Goal: Use online tool/utility: Utilize a website feature to perform a specific function

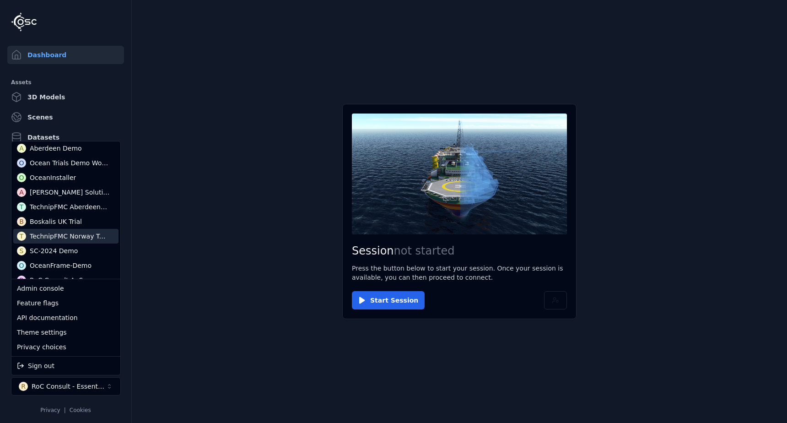
scroll to position [178, 0]
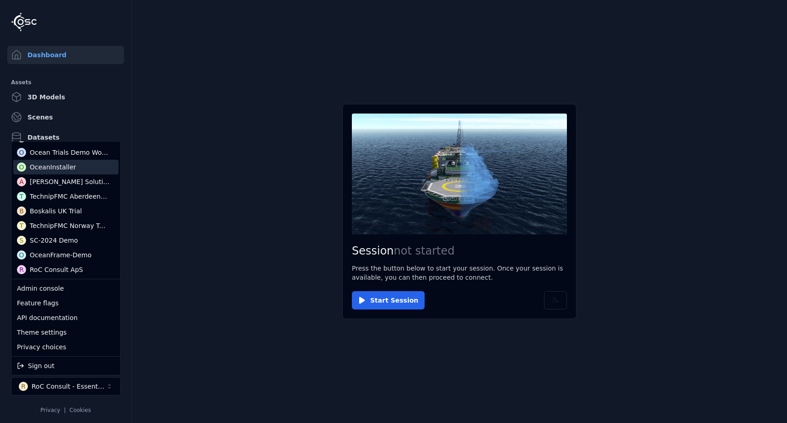
click at [89, 168] on div "O OceanInstaller" at bounding box center [65, 167] width 105 height 15
click at [233, 276] on html "Dashboard Assets 3D Models Scenes Datasets Recordings Support Documentation Adm…" at bounding box center [393, 211] width 787 height 423
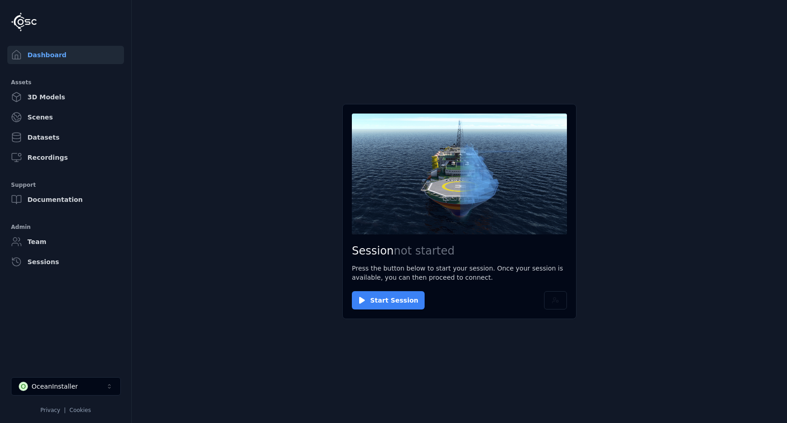
click at [405, 297] on button "Start Session" at bounding box center [388, 300] width 73 height 18
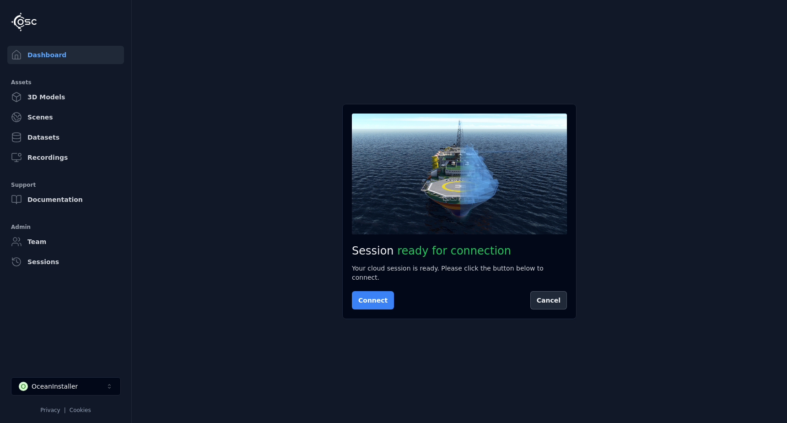
click at [367, 292] on button "Connect" at bounding box center [373, 300] width 42 height 18
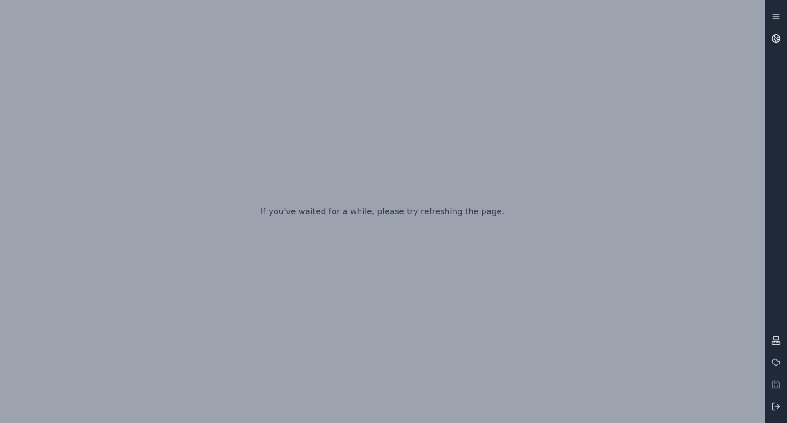
click at [780, 36] on icon at bounding box center [776, 38] width 9 height 9
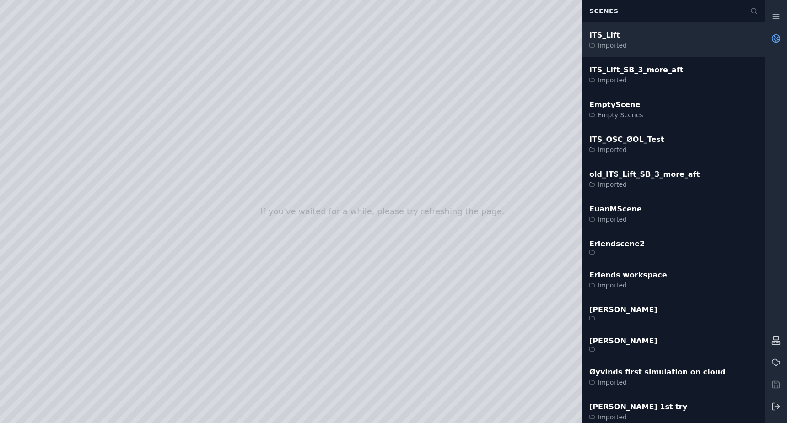
click at [620, 34] on div "ITS_Lift" at bounding box center [609, 35] width 38 height 11
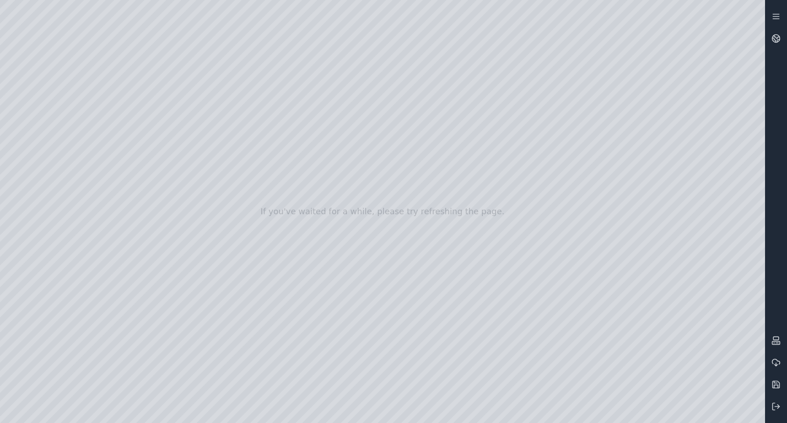
drag, startPoint x: 542, startPoint y: 311, endPoint x: 611, endPoint y: 326, distance: 69.8
drag, startPoint x: 454, startPoint y: 339, endPoint x: 463, endPoint y: 314, distance: 25.9
drag, startPoint x: 426, startPoint y: 262, endPoint x: 470, endPoint y: 254, distance: 45.2
drag, startPoint x: 333, startPoint y: 226, endPoint x: 238, endPoint y: 245, distance: 97.1
drag, startPoint x: 267, startPoint y: 304, endPoint x: 376, endPoint y: 299, distance: 108.6
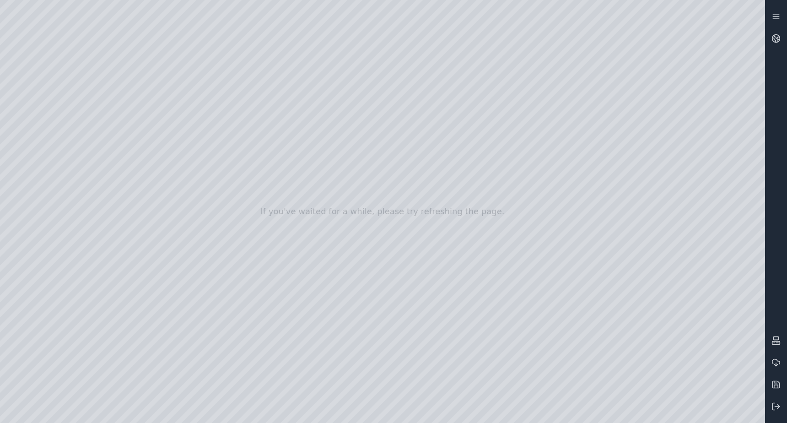
drag, startPoint x: 379, startPoint y: 298, endPoint x: 435, endPoint y: 293, distance: 56.1
drag, startPoint x: 441, startPoint y: 316, endPoint x: 462, endPoint y: 313, distance: 21.3
drag, startPoint x: 309, startPoint y: 310, endPoint x: 344, endPoint y: 304, distance: 34.9
click at [444, 328] on div at bounding box center [382, 211] width 765 height 423
click at [750, 277] on div at bounding box center [382, 211] width 765 height 423
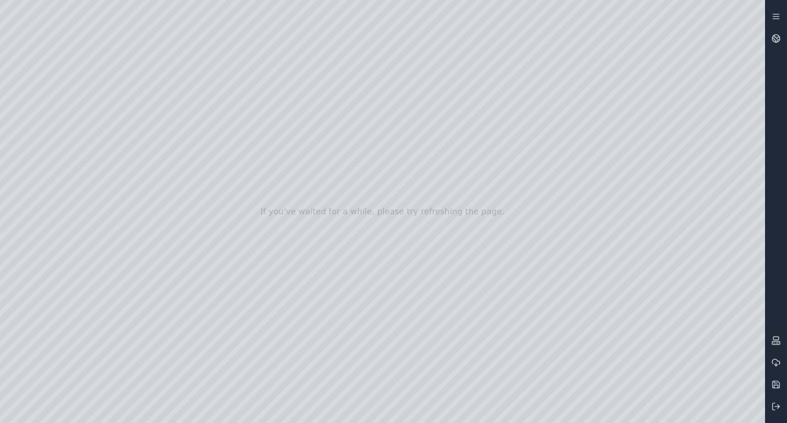
click at [697, 295] on div at bounding box center [382, 211] width 765 height 423
click at [697, 300] on div at bounding box center [382, 211] width 765 height 423
click at [704, 364] on div at bounding box center [382, 211] width 765 height 423
click at [703, 390] on div at bounding box center [382, 211] width 765 height 423
click at [603, 303] on div at bounding box center [382, 211] width 765 height 423
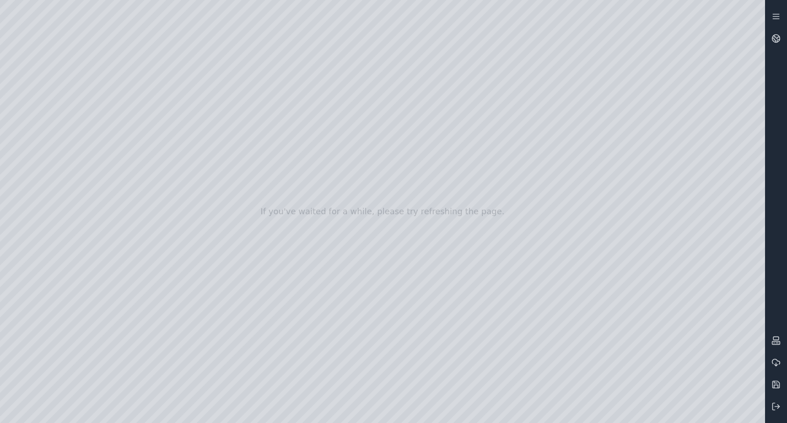
click at [357, 170] on div at bounding box center [382, 211] width 765 height 423
drag, startPoint x: 489, startPoint y: 311, endPoint x: 459, endPoint y: 319, distance: 31.6
drag, startPoint x: 466, startPoint y: 306, endPoint x: 409, endPoint y: 305, distance: 57.2
drag, startPoint x: 402, startPoint y: 301, endPoint x: 422, endPoint y: 312, distance: 22.1
drag, startPoint x: 346, startPoint y: 286, endPoint x: 365, endPoint y: 294, distance: 20.7
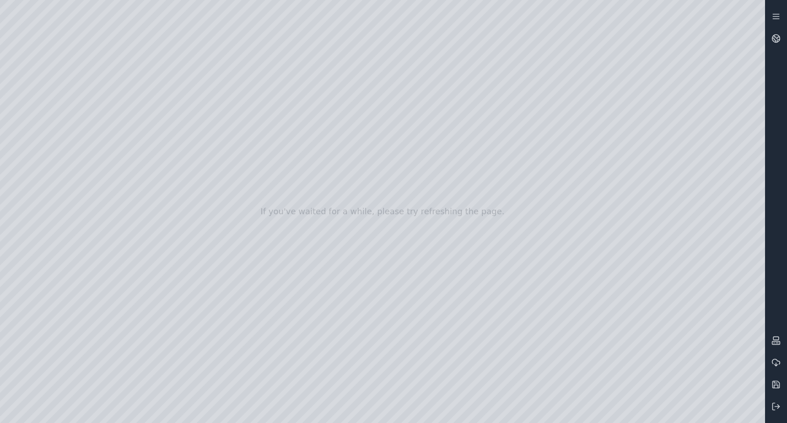
drag, startPoint x: 373, startPoint y: 297, endPoint x: 418, endPoint y: 294, distance: 45.4
drag, startPoint x: 261, startPoint y: 285, endPoint x: 344, endPoint y: 289, distance: 82.5
click at [383, 299] on div at bounding box center [382, 211] width 765 height 423
click at [109, 284] on div at bounding box center [382, 211] width 765 height 423
click at [500, 290] on div at bounding box center [382, 211] width 765 height 423
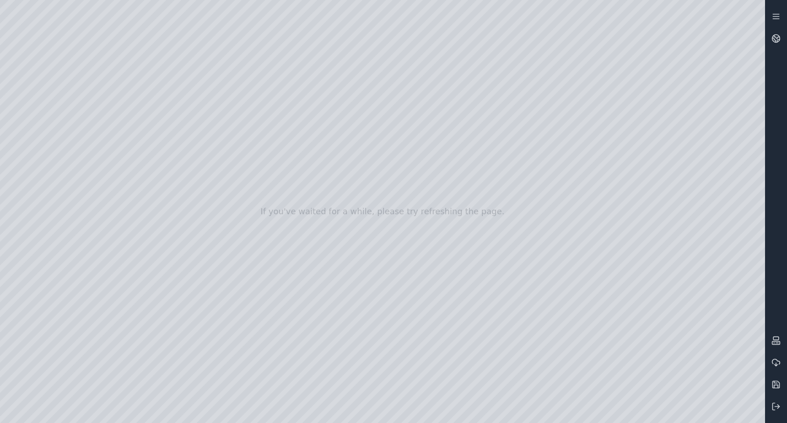
click at [53, 155] on div at bounding box center [382, 211] width 765 height 423
click at [47, 178] on div at bounding box center [382, 211] width 765 height 423
click at [126, 134] on div at bounding box center [382, 211] width 765 height 423
click at [627, 409] on div at bounding box center [382, 211] width 765 height 423
drag, startPoint x: 416, startPoint y: 336, endPoint x: 380, endPoint y: 334, distance: 36.2
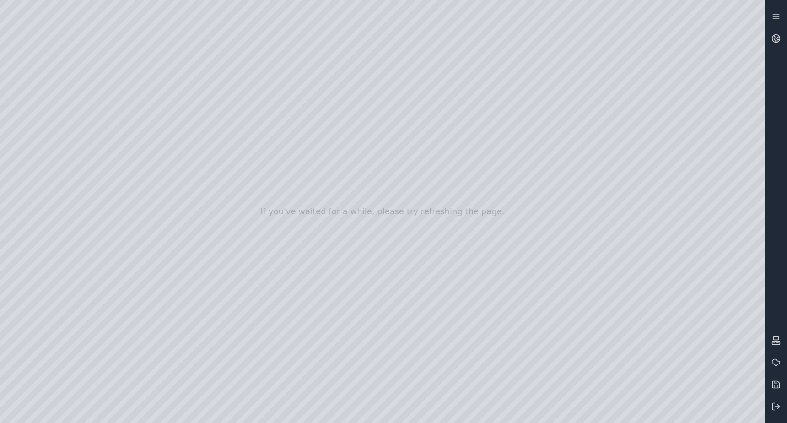
drag, startPoint x: 380, startPoint y: 334, endPoint x: 235, endPoint y: 321, distance: 145.7
drag, startPoint x: 280, startPoint y: 314, endPoint x: 258, endPoint y: 287, distance: 34.8
drag, startPoint x: 280, startPoint y: 281, endPoint x: 233, endPoint y: 298, distance: 50.4
drag, startPoint x: 323, startPoint y: 270, endPoint x: 205, endPoint y: 198, distance: 139.1
click at [77, 85] on div at bounding box center [382, 211] width 765 height 423
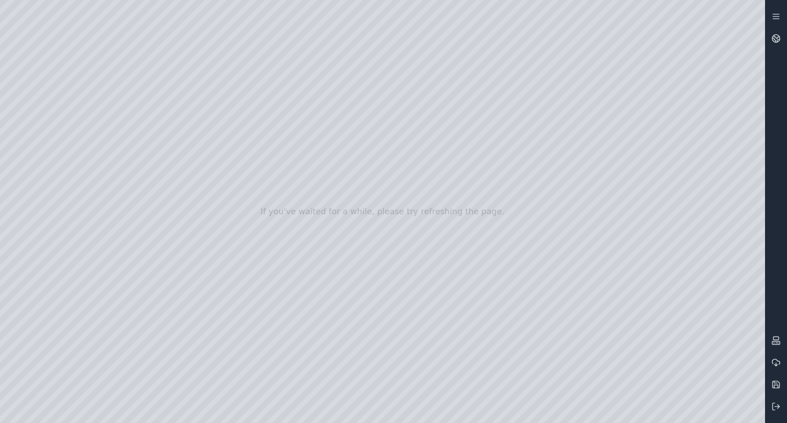
click at [5, 78] on div at bounding box center [382, 211] width 765 height 423
click at [750, 414] on div at bounding box center [382, 211] width 765 height 423
click at [334, 319] on div at bounding box center [382, 211] width 765 height 423
click at [482, 241] on div at bounding box center [382, 211] width 765 height 423
click at [756, 8] on div at bounding box center [382, 211] width 765 height 423
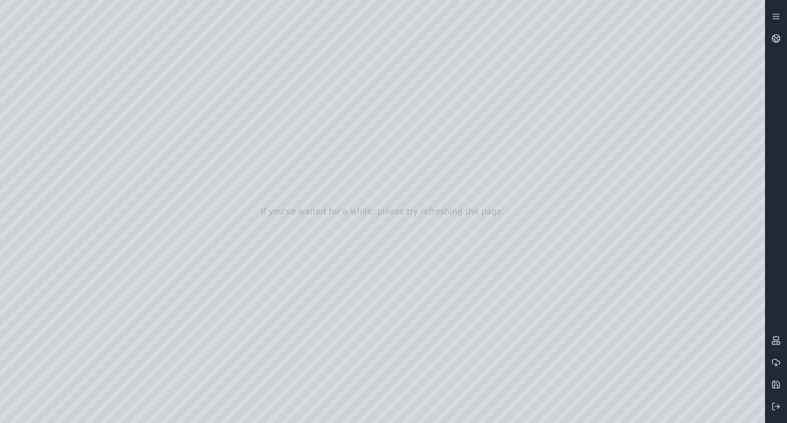
click at [750, 35] on div at bounding box center [382, 211] width 765 height 423
click at [756, 53] on div at bounding box center [382, 211] width 765 height 423
click at [754, 73] on div at bounding box center [382, 211] width 765 height 423
click at [752, 84] on div at bounding box center [382, 211] width 765 height 423
click at [757, 412] on div at bounding box center [382, 211] width 765 height 423
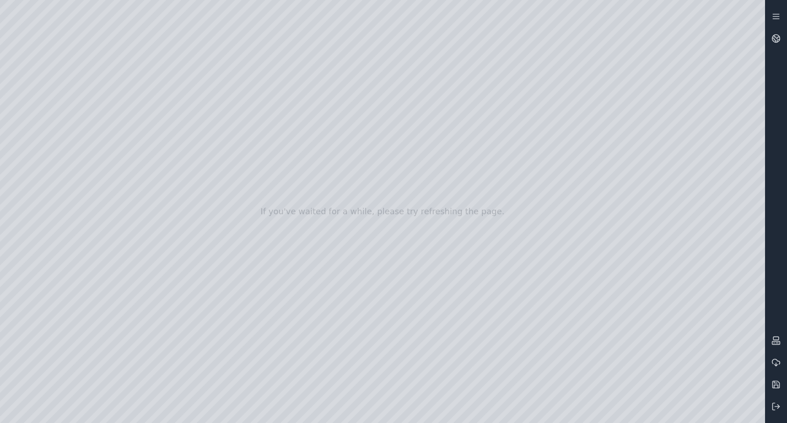
click at [404, 309] on div at bounding box center [382, 211] width 765 height 423
click at [542, 341] on div at bounding box center [382, 211] width 765 height 423
click at [649, 139] on div at bounding box center [382, 211] width 765 height 423
click at [769, 266] on div at bounding box center [776, 211] width 22 height 412
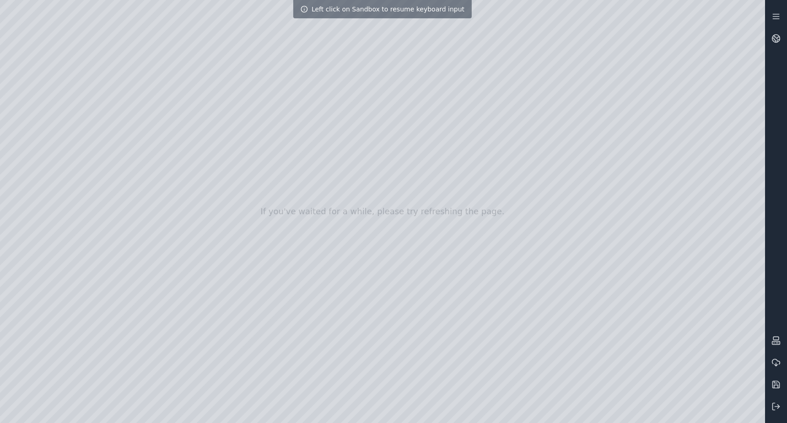
click at [95, 265] on div at bounding box center [382, 211] width 765 height 423
click at [442, 285] on div at bounding box center [382, 211] width 765 height 423
click at [106, 167] on div at bounding box center [382, 211] width 765 height 423
click at [268, 178] on div at bounding box center [382, 211] width 765 height 423
click at [296, 235] on div at bounding box center [382, 211] width 765 height 423
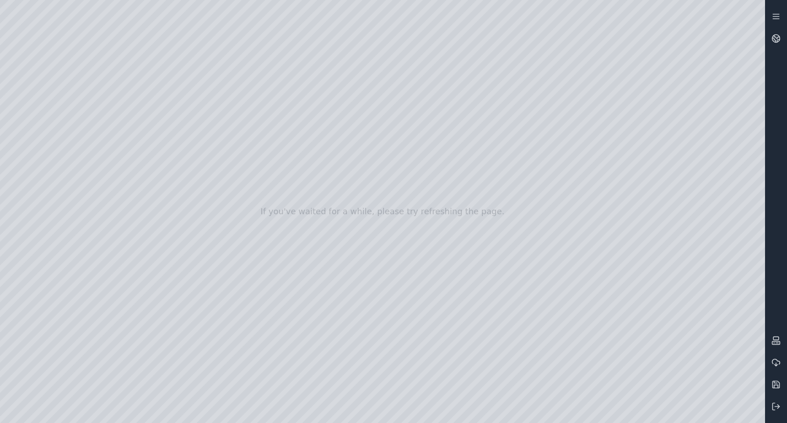
click at [533, 411] on div at bounding box center [382, 211] width 765 height 423
click at [430, 413] on div at bounding box center [382, 211] width 765 height 423
click at [430, 383] on div at bounding box center [382, 211] width 765 height 423
drag, startPoint x: 368, startPoint y: 309, endPoint x: 351, endPoint y: 320, distance: 20.4
drag, startPoint x: 352, startPoint y: 285, endPoint x: 180, endPoint y: 376, distance: 194.9
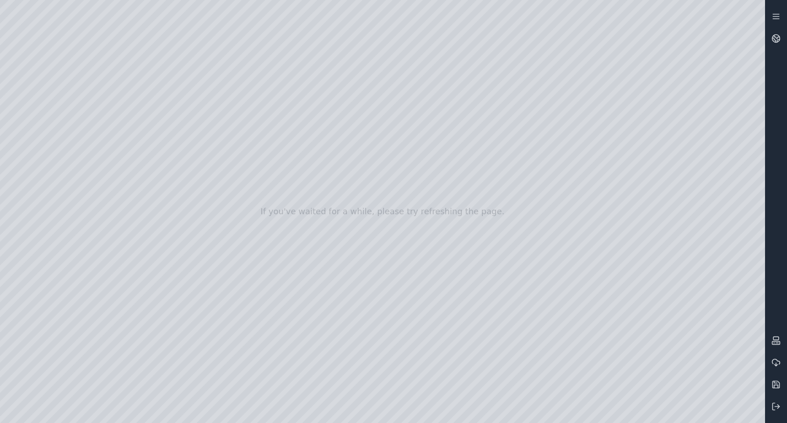
click at [519, 414] on div at bounding box center [382, 211] width 765 height 423
drag, startPoint x: 324, startPoint y: 320, endPoint x: 306, endPoint y: 331, distance: 20.8
click at [350, 256] on div at bounding box center [382, 211] width 765 height 423
click at [286, 205] on div at bounding box center [382, 211] width 765 height 423
click at [754, 11] on div at bounding box center [382, 211] width 765 height 423
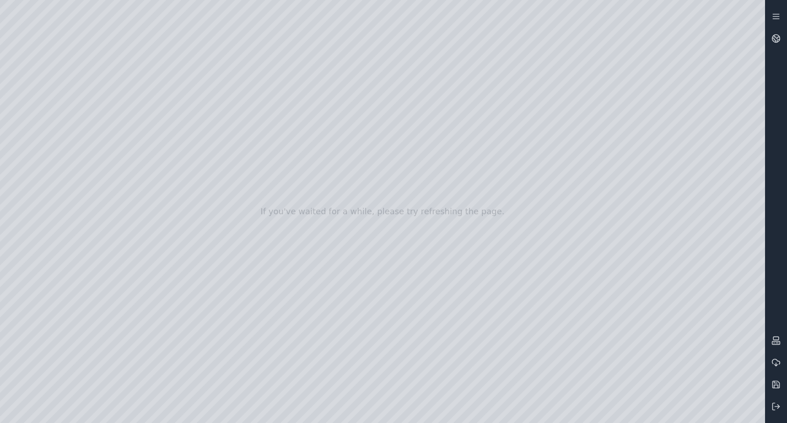
click at [754, 11] on div at bounding box center [382, 211] width 765 height 423
click at [748, 56] on div at bounding box center [382, 211] width 765 height 423
click at [740, 88] on div at bounding box center [382, 211] width 765 height 423
click at [756, 22] on div at bounding box center [382, 211] width 765 height 423
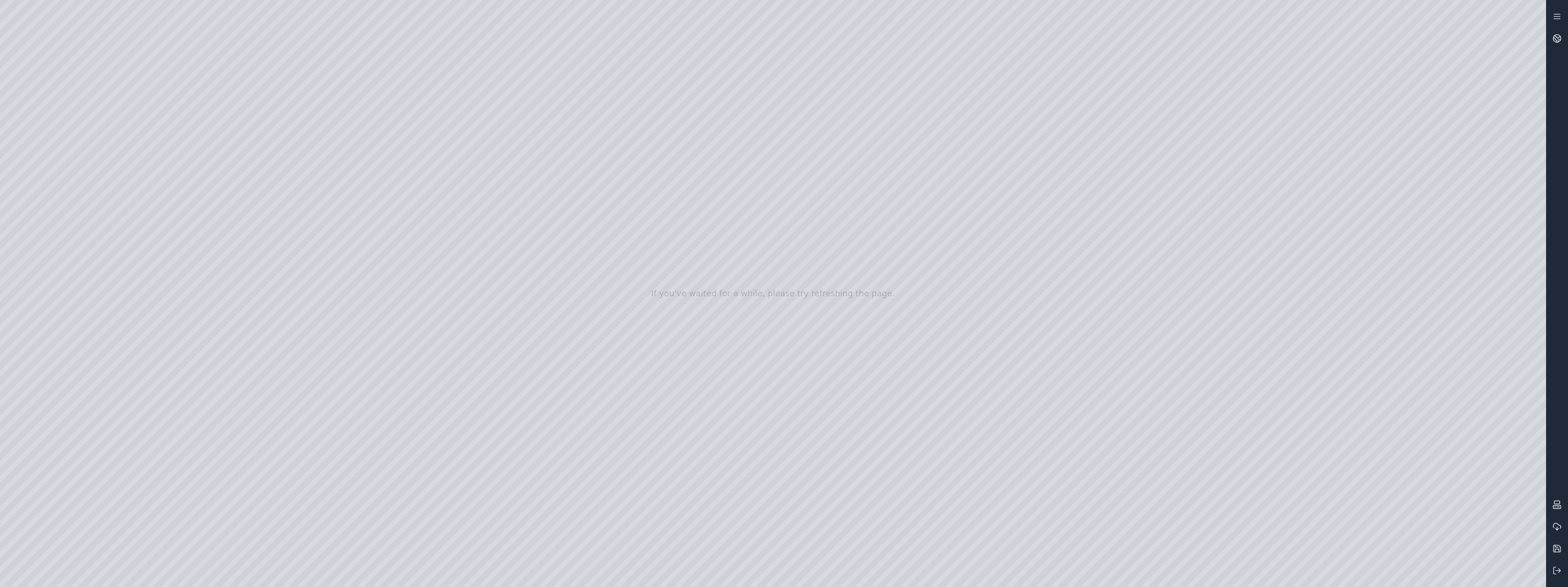
click at [14, 124] on div at bounding box center [773, 294] width 1546 height 587
click at [11, 143] on div at bounding box center [773, 294] width 1546 height 587
click at [21, 170] on div at bounding box center [773, 294] width 1546 height 587
click at [18, 194] on div at bounding box center [773, 294] width 1546 height 587
click at [16, 211] on div at bounding box center [773, 294] width 1546 height 587
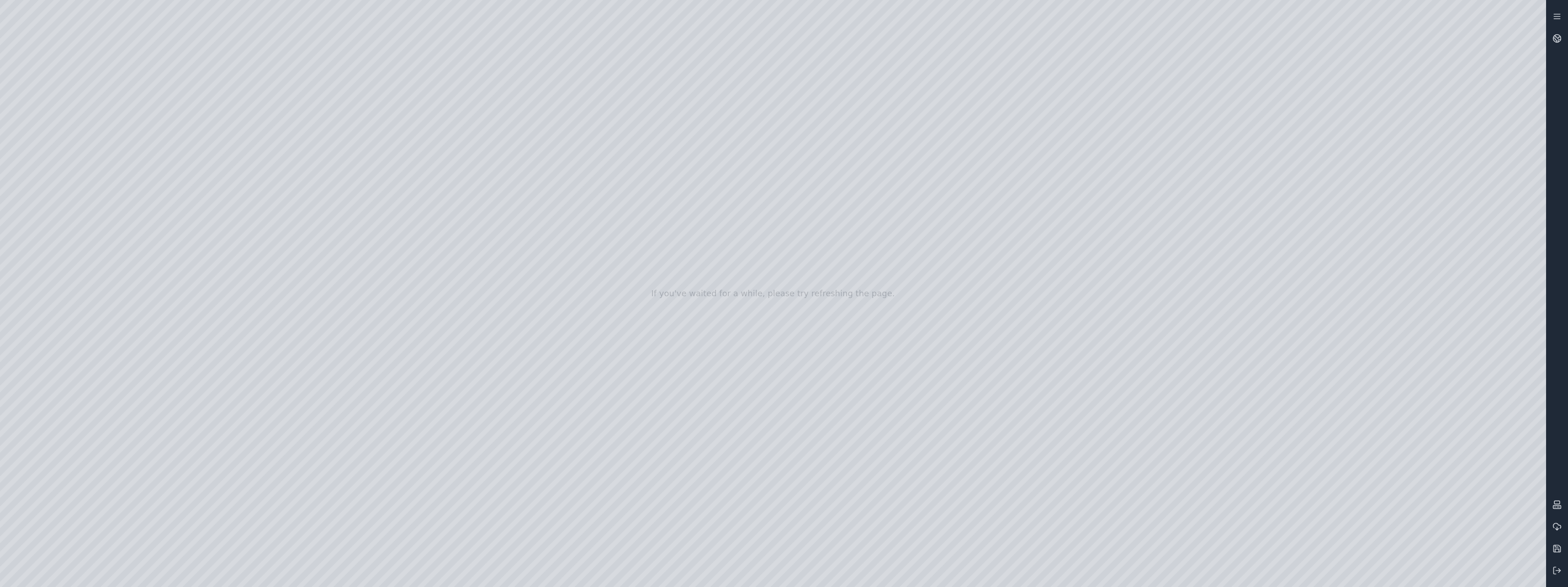
click at [19, 239] on div at bounding box center [773, 294] width 1546 height 587
click at [16, 191] on div at bounding box center [773, 294] width 1546 height 587
click at [208, 38] on div at bounding box center [773, 294] width 1546 height 587
click at [153, 38] on div at bounding box center [773, 294] width 1546 height 587
click at [106, 421] on div at bounding box center [773, 294] width 1546 height 587
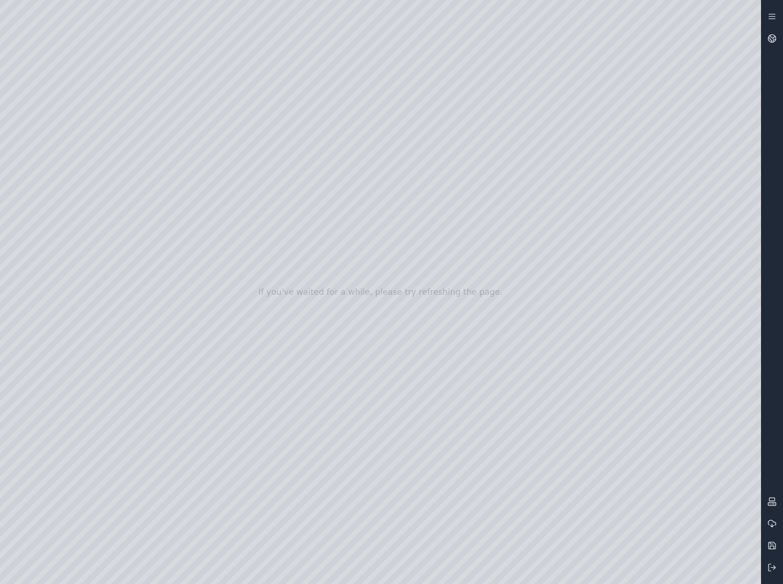
click at [716, 97] on div at bounding box center [380, 292] width 761 height 584
click at [717, 119] on div at bounding box center [380, 292] width 761 height 584
click at [718, 141] on div at bounding box center [380, 292] width 761 height 584
click at [691, 77] on div at bounding box center [380, 292] width 761 height 584
click at [677, 65] on div at bounding box center [380, 292] width 761 height 584
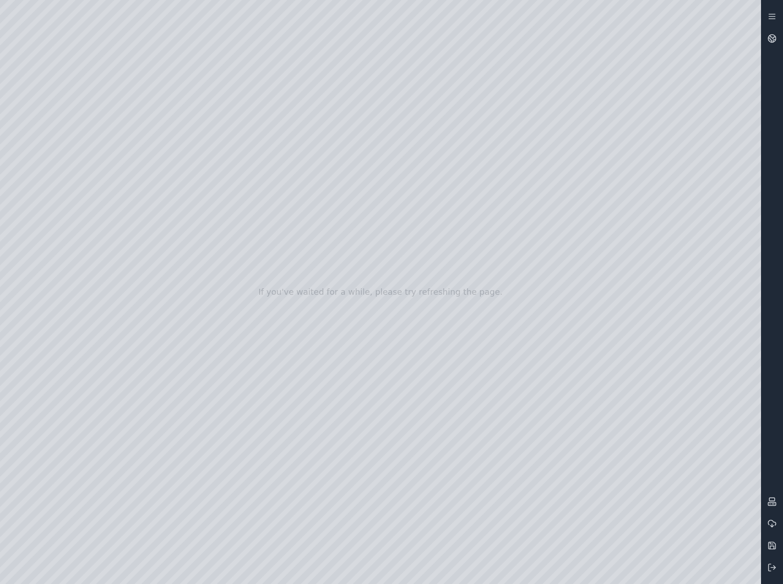
click at [112, 422] on div at bounding box center [380, 292] width 761 height 584
click at [719, 218] on div at bounding box center [380, 292] width 761 height 584
click at [730, 69] on div at bounding box center [380, 292] width 761 height 584
click at [722, 94] on div at bounding box center [380, 292] width 761 height 584
click at [703, 129] on div at bounding box center [380, 292] width 761 height 584
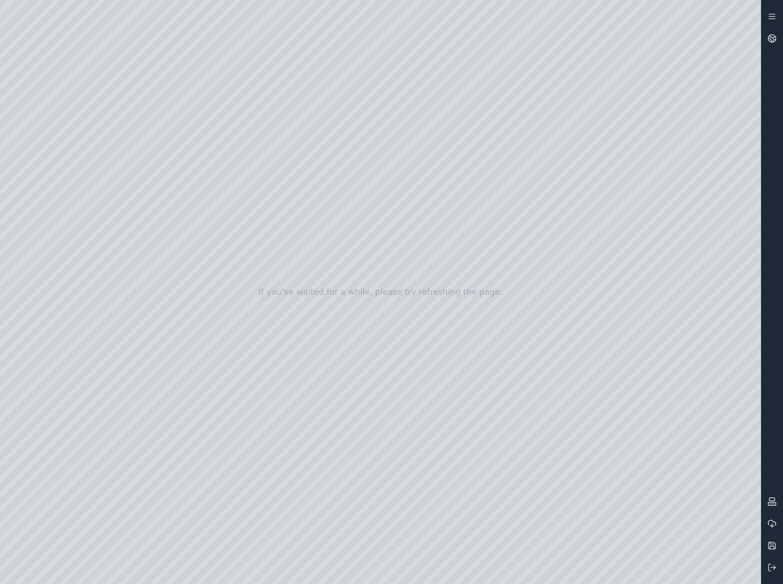
click at [143, 422] on div at bounding box center [380, 292] width 761 height 584
click at [145, 422] on div at bounding box center [380, 292] width 761 height 584
click at [108, 422] on div at bounding box center [380, 292] width 761 height 584
drag, startPoint x: 377, startPoint y: 276, endPoint x: 290, endPoint y: 280, distance: 87.1
click at [725, 344] on div at bounding box center [380, 292] width 761 height 584
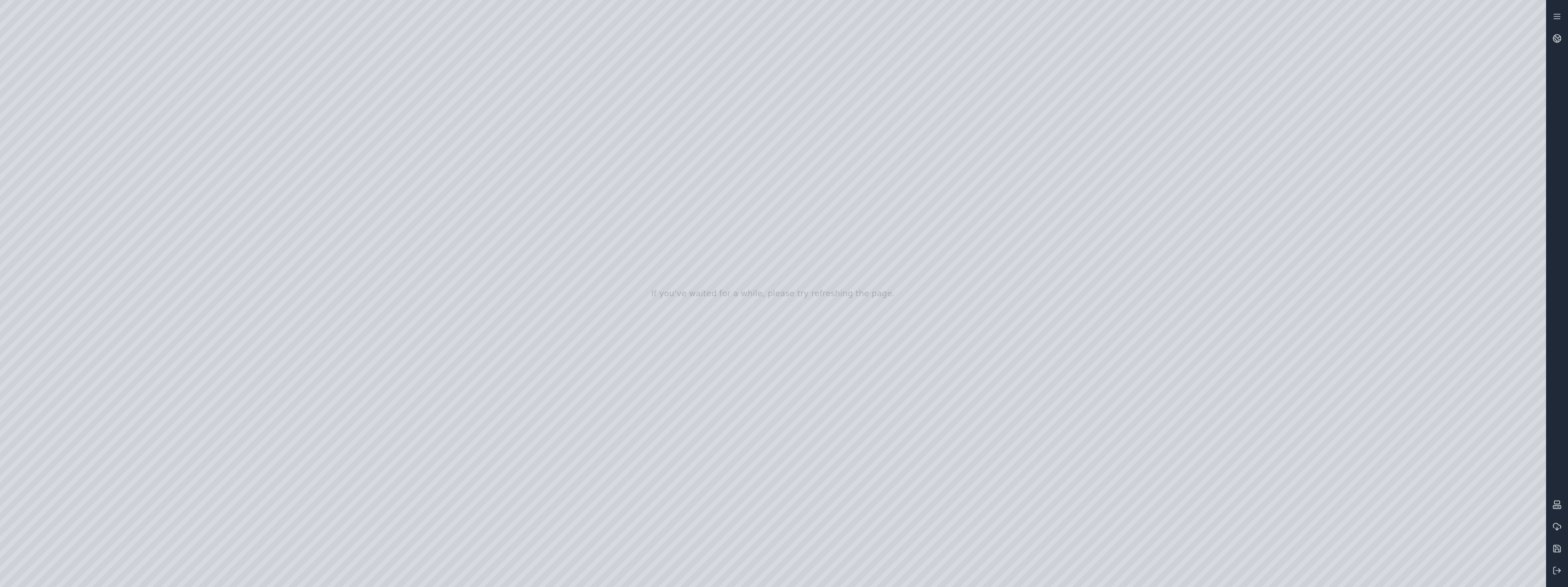
drag, startPoint x: 1005, startPoint y: 376, endPoint x: 1094, endPoint y: 364, distance: 89.8
drag, startPoint x: 642, startPoint y: 374, endPoint x: 952, endPoint y: 372, distance: 310.0
drag, startPoint x: 972, startPoint y: 349, endPoint x: 1053, endPoint y: 363, distance: 82.2
drag, startPoint x: 688, startPoint y: 346, endPoint x: 820, endPoint y: 324, distance: 133.8
click at [785, 326] on div at bounding box center [773, 294] width 1546 height 587
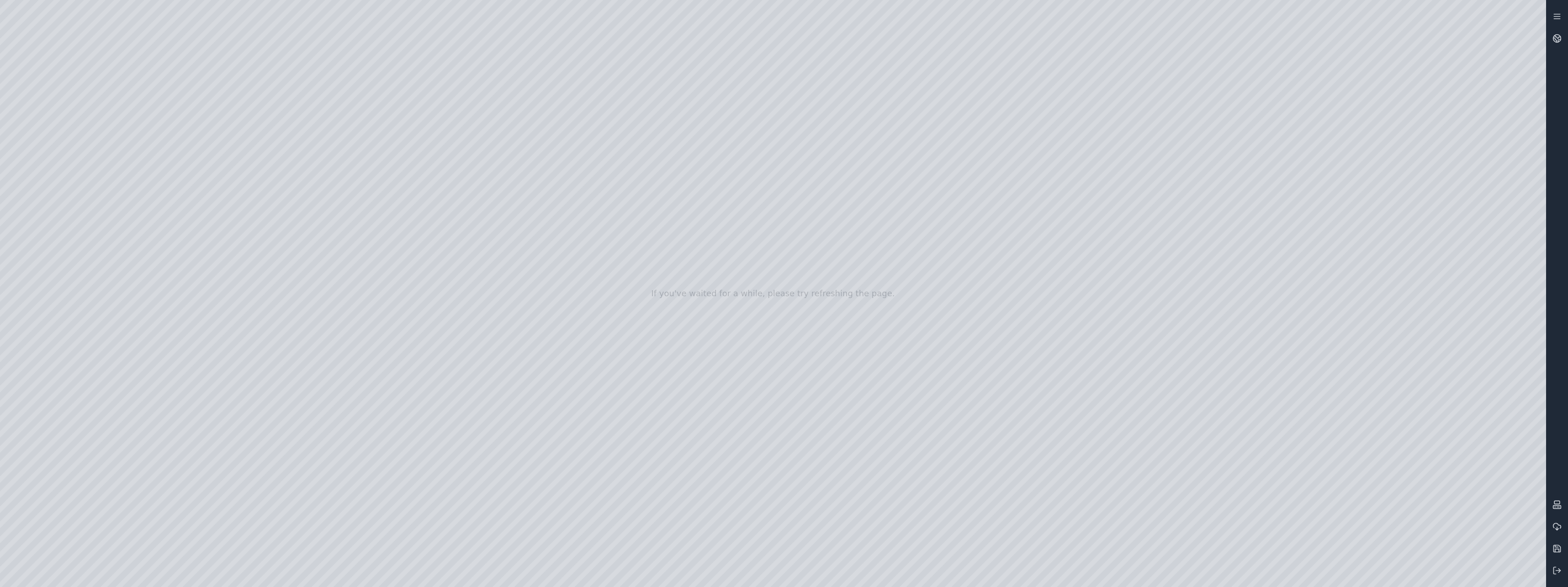
click at [148, 44] on div at bounding box center [773, 294] width 1546 height 587
click at [160, 421] on div at bounding box center [773, 294] width 1546 height 587
click at [147, 421] on div at bounding box center [773, 294] width 1546 height 587
click at [785, 329] on div at bounding box center [773, 294] width 1546 height 587
click at [114, 38] on div at bounding box center [773, 294] width 1546 height 587
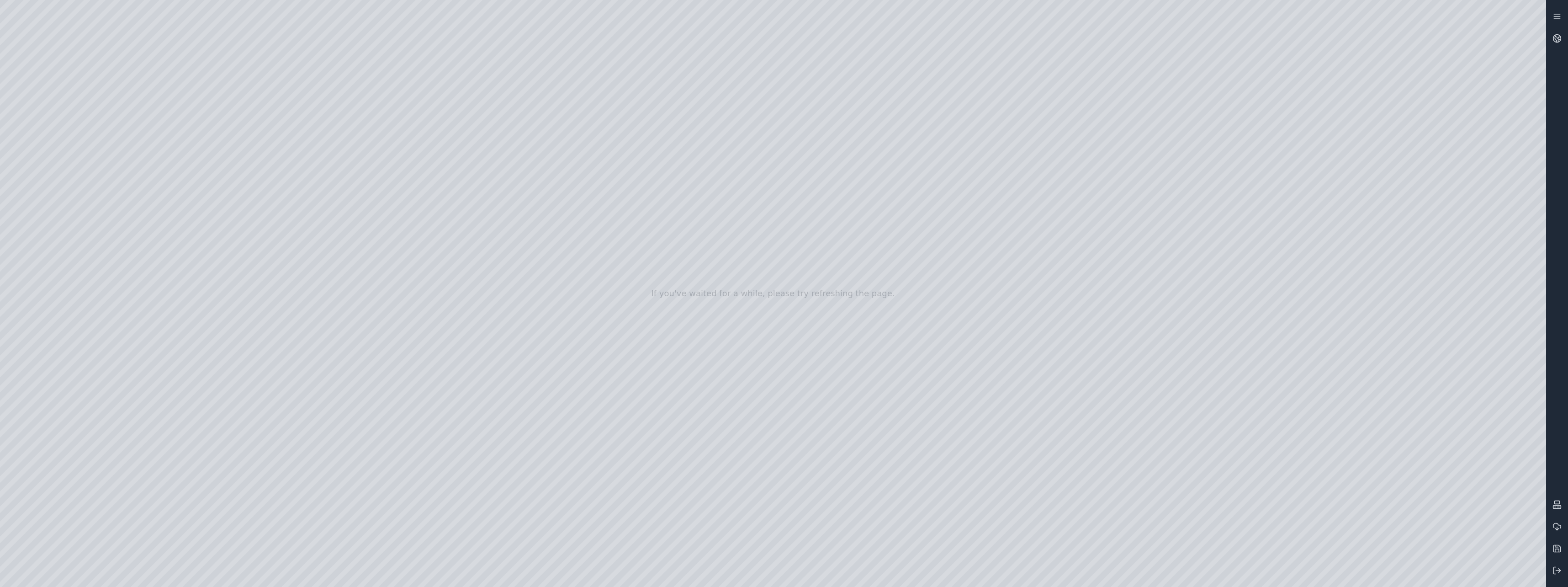
click at [113, 38] on div at bounding box center [773, 294] width 1546 height 587
click at [145, 37] on div at bounding box center [773, 294] width 1546 height 587
click at [122, 187] on div at bounding box center [773, 294] width 1546 height 587
click at [785, 199] on div at bounding box center [773, 294] width 1546 height 587
click at [785, 176] on div at bounding box center [773, 294] width 1546 height 587
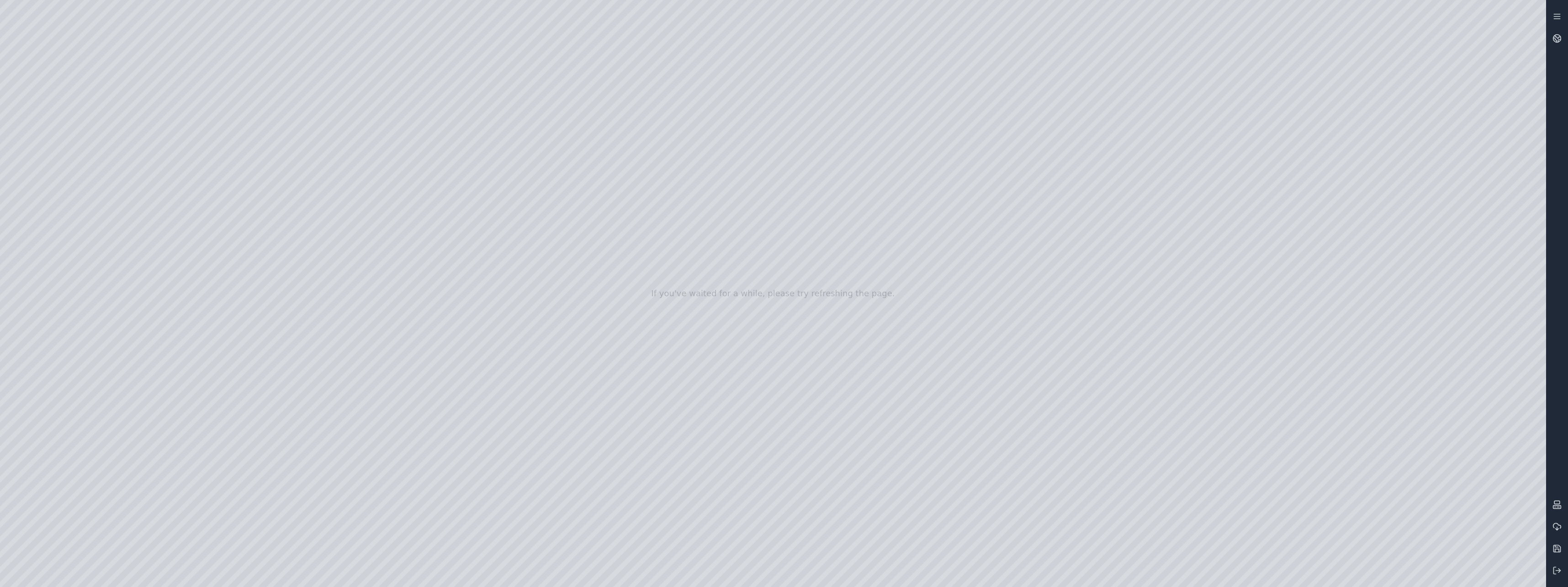
drag, startPoint x: 816, startPoint y: 507, endPoint x: 784, endPoint y: 488, distance: 37.2
click at [784, 421] on div at bounding box center [773, 294] width 1546 height 587
drag, startPoint x: 764, startPoint y: 445, endPoint x: 753, endPoint y: 388, distance: 58.1
drag, startPoint x: 667, startPoint y: 432, endPoint x: 699, endPoint y: 385, distance: 56.9
click at [12, 381] on div at bounding box center [773, 294] width 1546 height 587
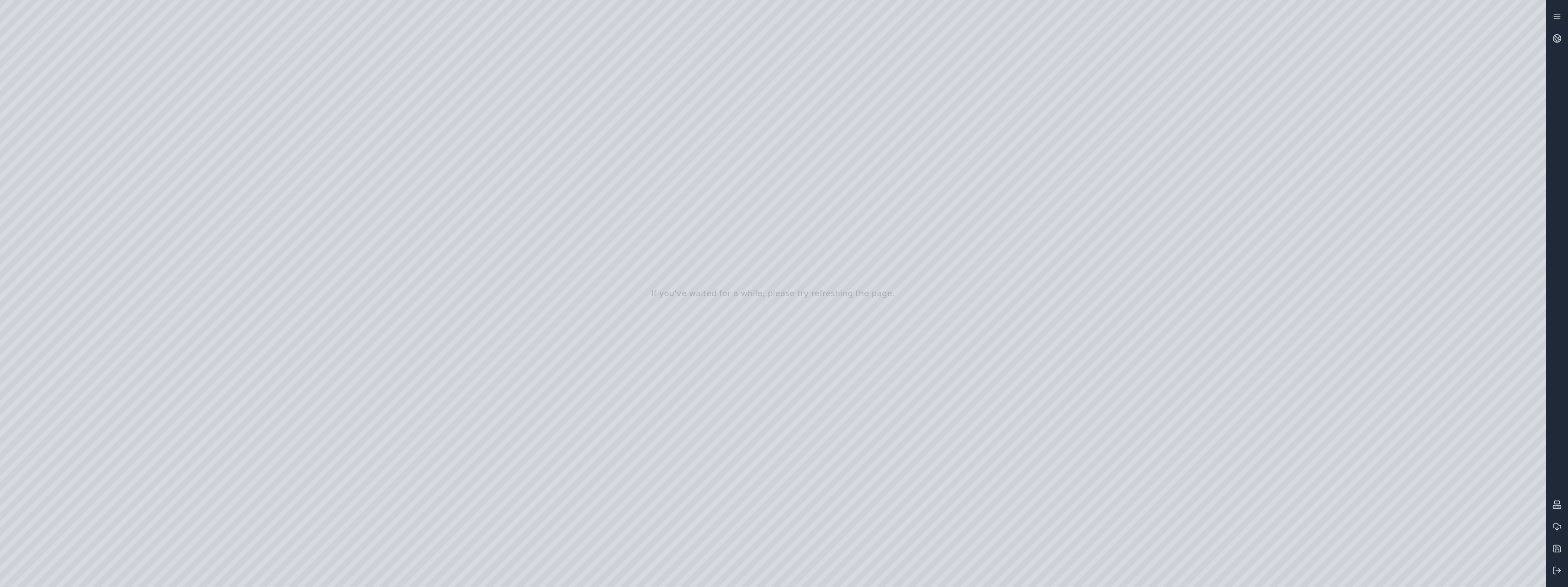
click at [22, 391] on div at bounding box center [773, 294] width 1546 height 587
click at [206, 39] on div at bounding box center [773, 294] width 1546 height 587
click at [19, 240] on div at bounding box center [773, 294] width 1546 height 587
click at [133, 167] on div at bounding box center [773, 294] width 1546 height 587
click at [54, 119] on div at bounding box center [773, 294] width 1546 height 587
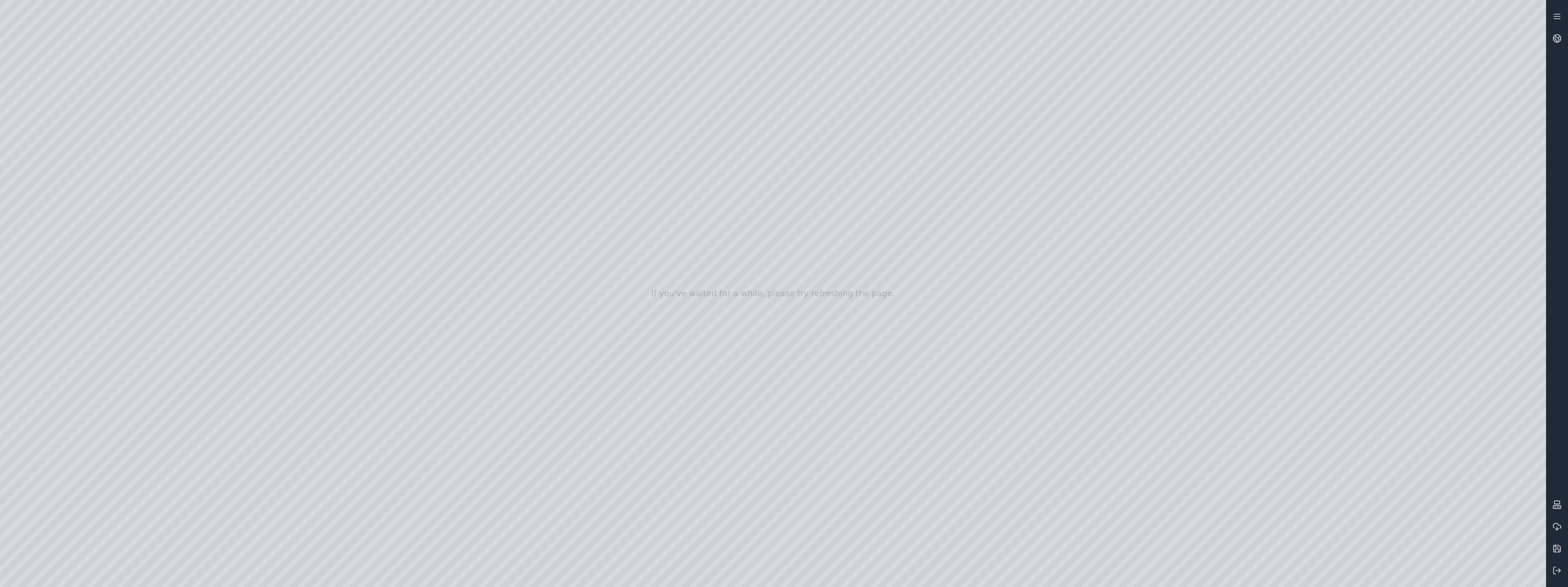
click at [16, 248] on div at bounding box center [773, 294] width 1546 height 587
click at [146, 171] on div at bounding box center [773, 294] width 1546 height 587
click at [119, 151] on div at bounding box center [773, 294] width 1546 height 587
drag, startPoint x: 123, startPoint y: 160, endPoint x: 114, endPoint y: 166, distance: 10.8
click at [114, 166] on div at bounding box center [773, 294] width 1546 height 587
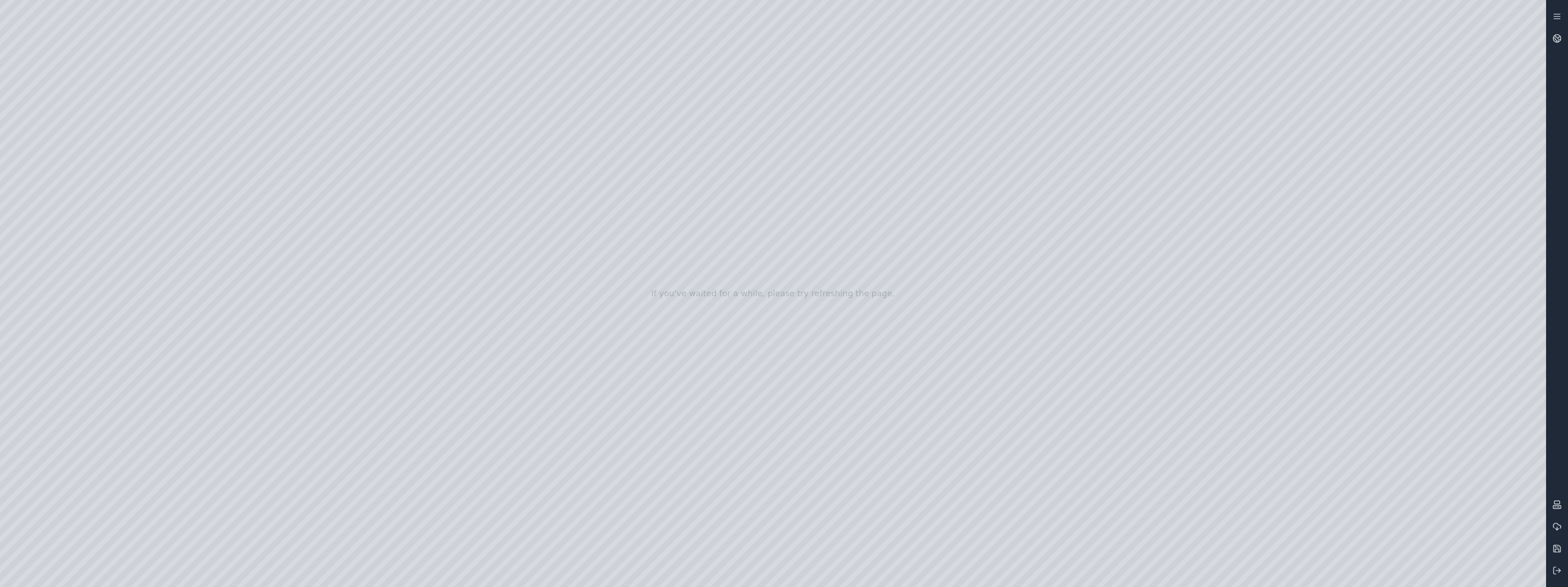
click at [113, 167] on div at bounding box center [773, 294] width 1546 height 587
click at [113, 170] on div at bounding box center [773, 294] width 1546 height 587
click at [113, 167] on div at bounding box center [773, 294] width 1546 height 587
click at [785, 421] on div at bounding box center [773, 294] width 1546 height 587
click at [681, 288] on div at bounding box center [773, 294] width 1546 height 587
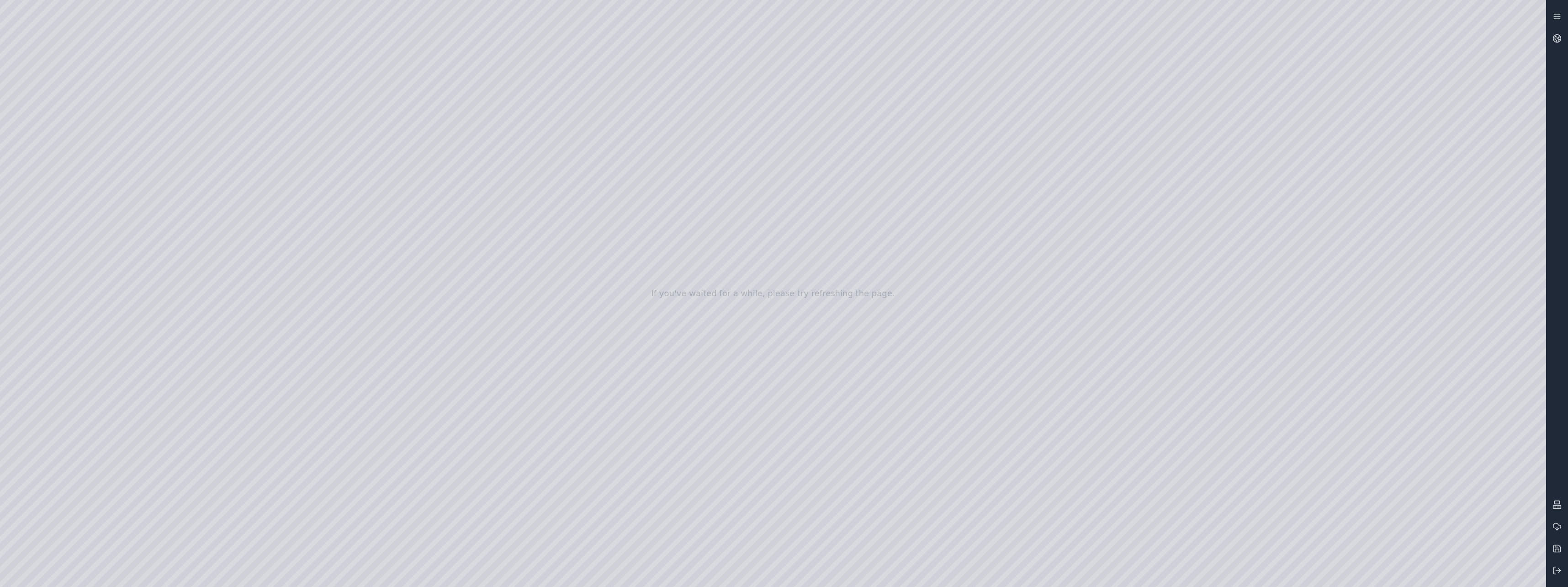
click at [439, 264] on div at bounding box center [773, 294] width 1546 height 587
click at [143, 148] on div at bounding box center [773, 294] width 1546 height 587
click at [117, 149] on div at bounding box center [773, 294] width 1546 height 587
click at [69, 163] on div at bounding box center [773, 294] width 1546 height 587
click at [11, 221] on div at bounding box center [773, 294] width 1546 height 587
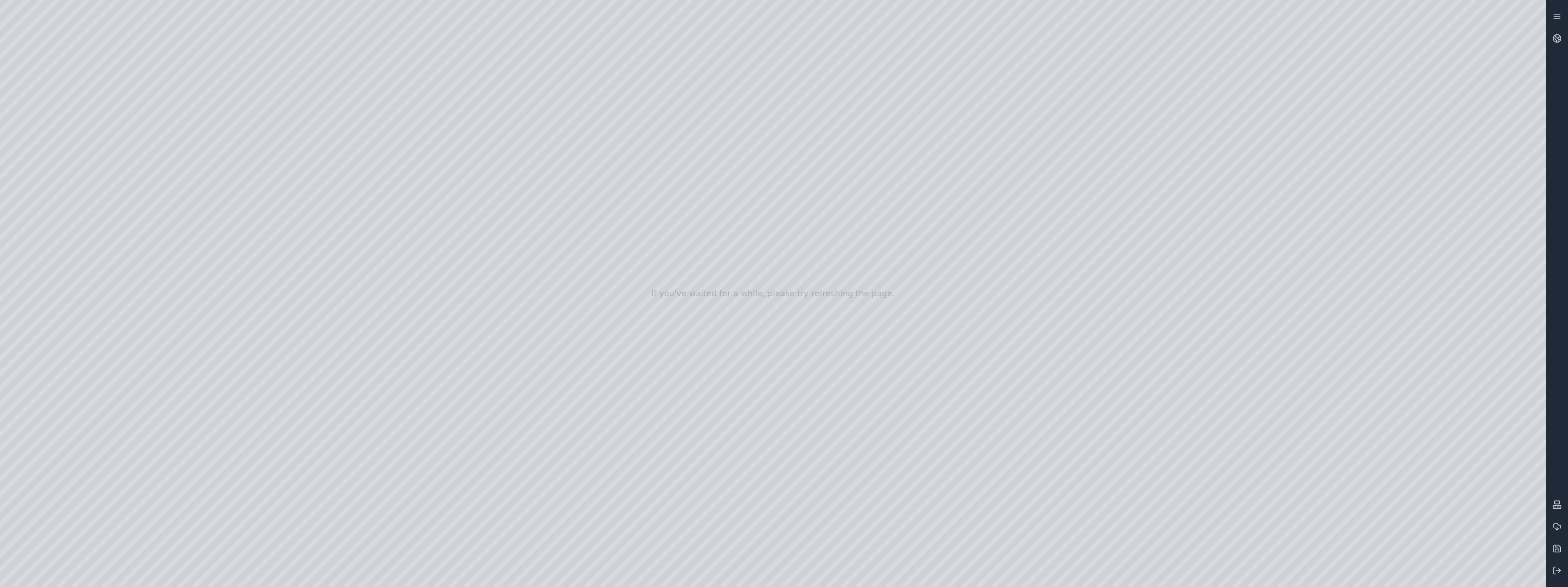
click at [16, 226] on div at bounding box center [773, 294] width 1546 height 587
click at [22, 244] on div at bounding box center [773, 294] width 1546 height 587
click at [25, 242] on div at bounding box center [773, 294] width 1546 height 587
drag, startPoint x: 119, startPoint y: 163, endPoint x: 111, endPoint y: 168, distance: 9.4
click at [116, 165] on div at bounding box center [773, 294] width 1546 height 587
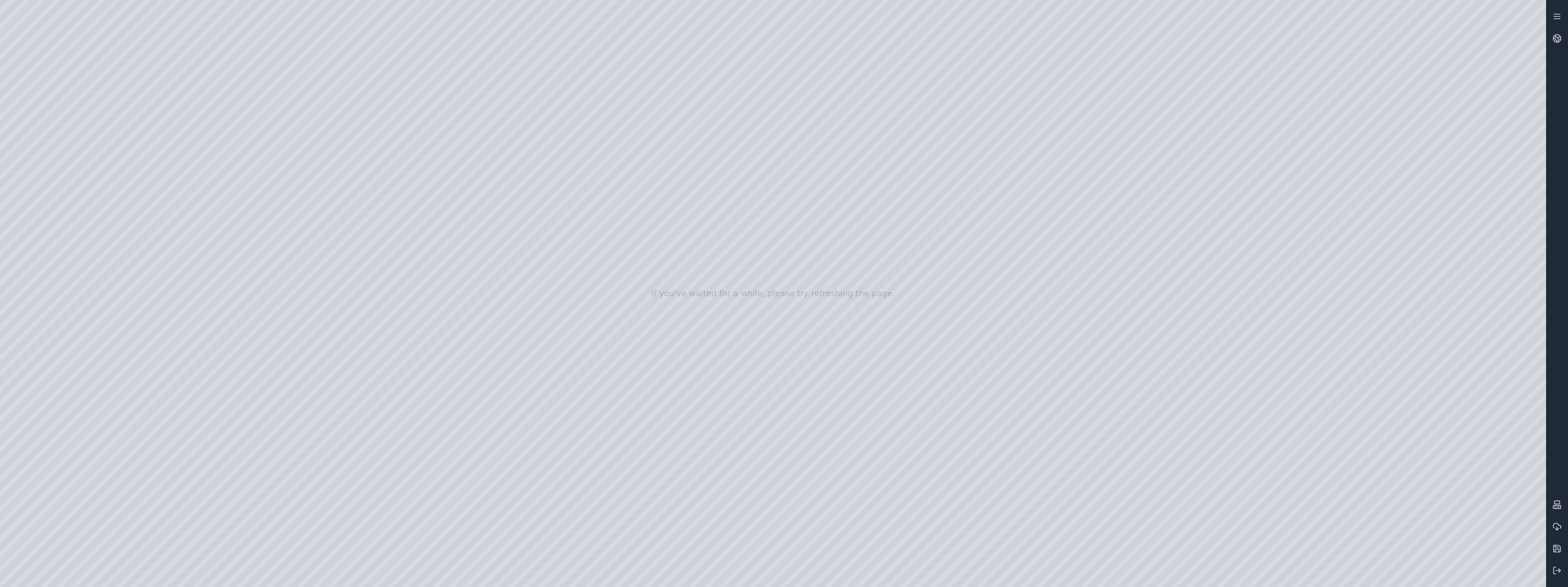
click at [115, 168] on div at bounding box center [773, 294] width 1546 height 587
click at [114, 168] on div at bounding box center [773, 294] width 1546 height 587
click at [1561, 570] on button at bounding box center [1557, 570] width 22 height 22
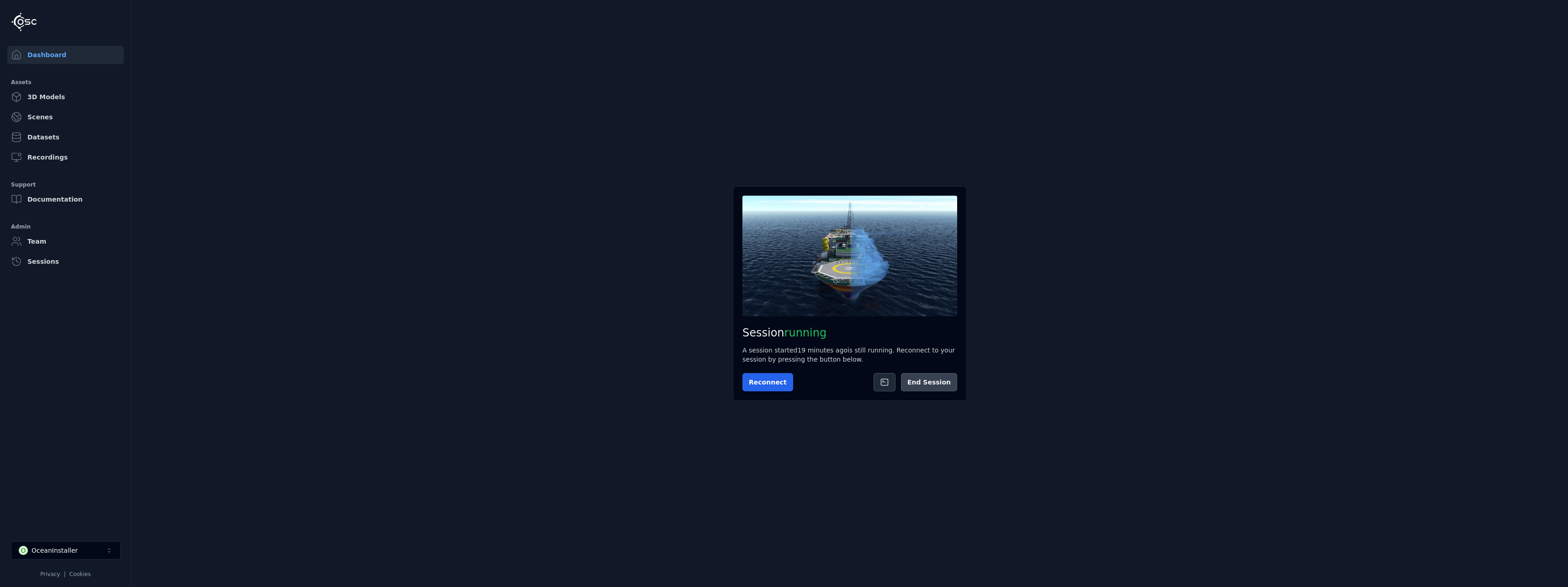
click at [934, 377] on button "End Session" at bounding box center [929, 381] width 56 height 18
click at [762, 382] on button "Start Session" at bounding box center [779, 381] width 73 height 18
click at [769, 378] on button "Connect" at bounding box center [764, 381] width 42 height 18
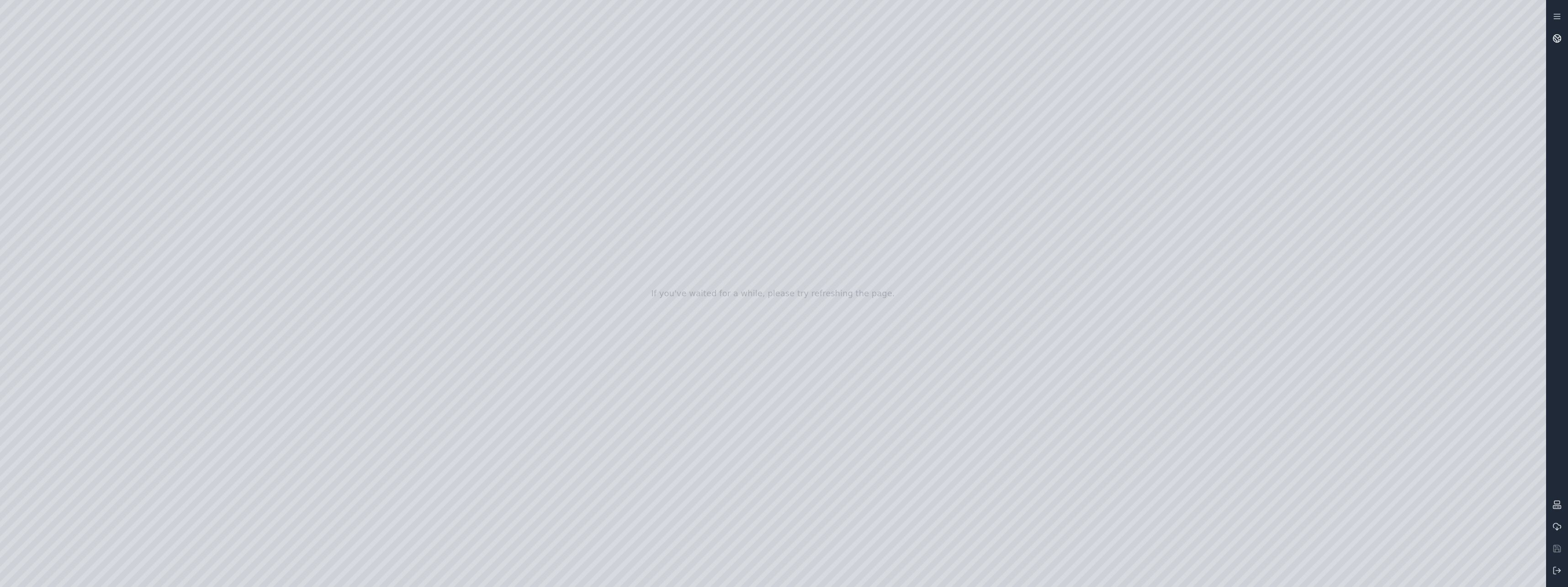
click at [1554, 38] on icon at bounding box center [1554, 40] width 3 height 4
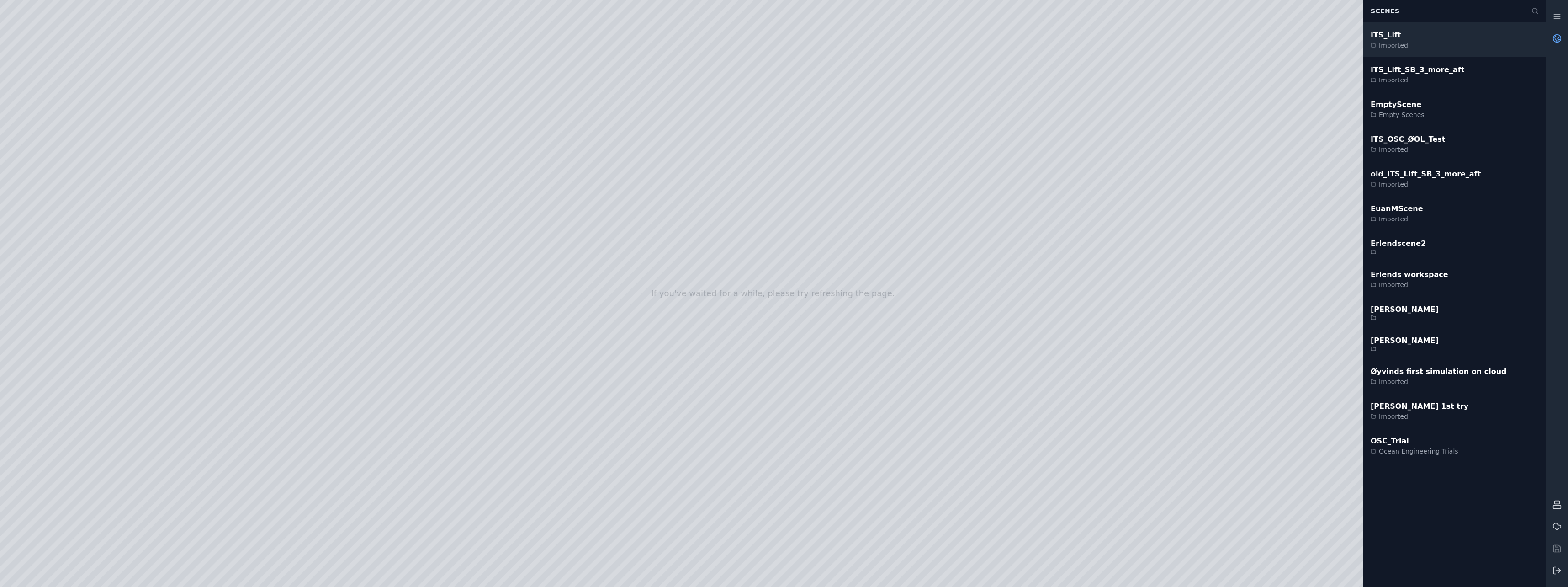
click at [1450, 42] on div "ITS_Lift Imported" at bounding box center [1454, 39] width 183 height 35
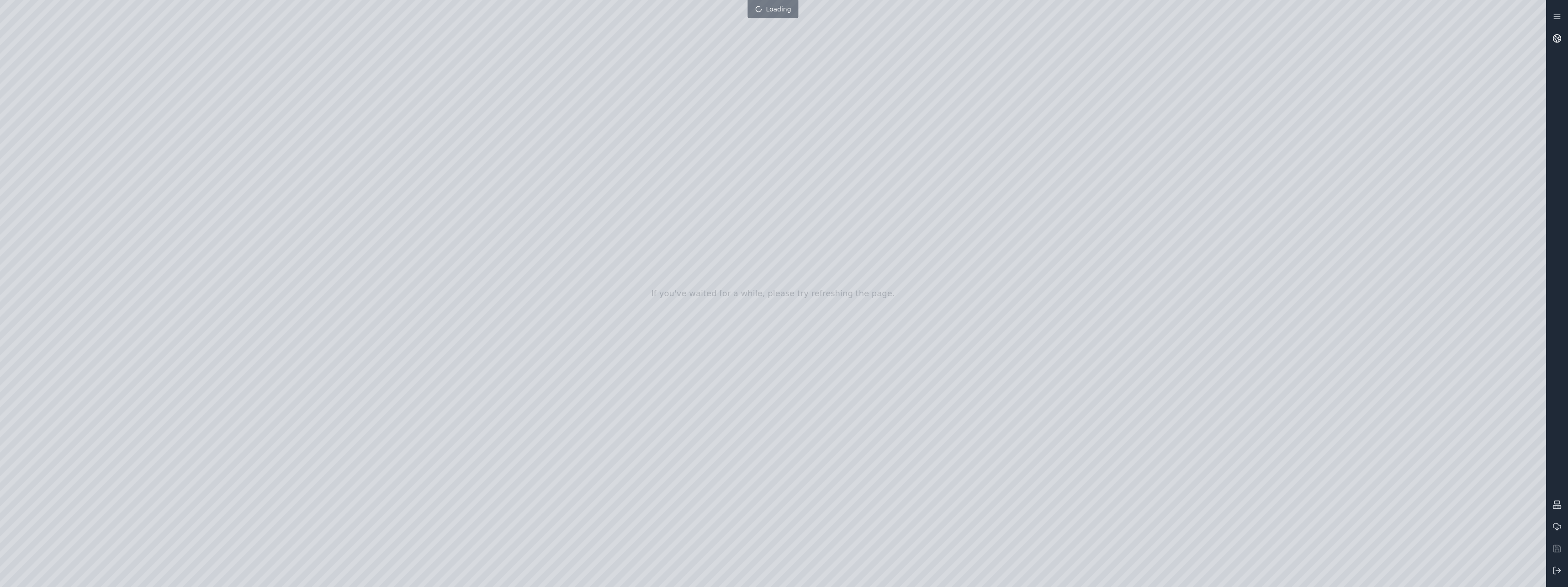
click at [1560, 35] on icon at bounding box center [1556, 38] width 9 height 9
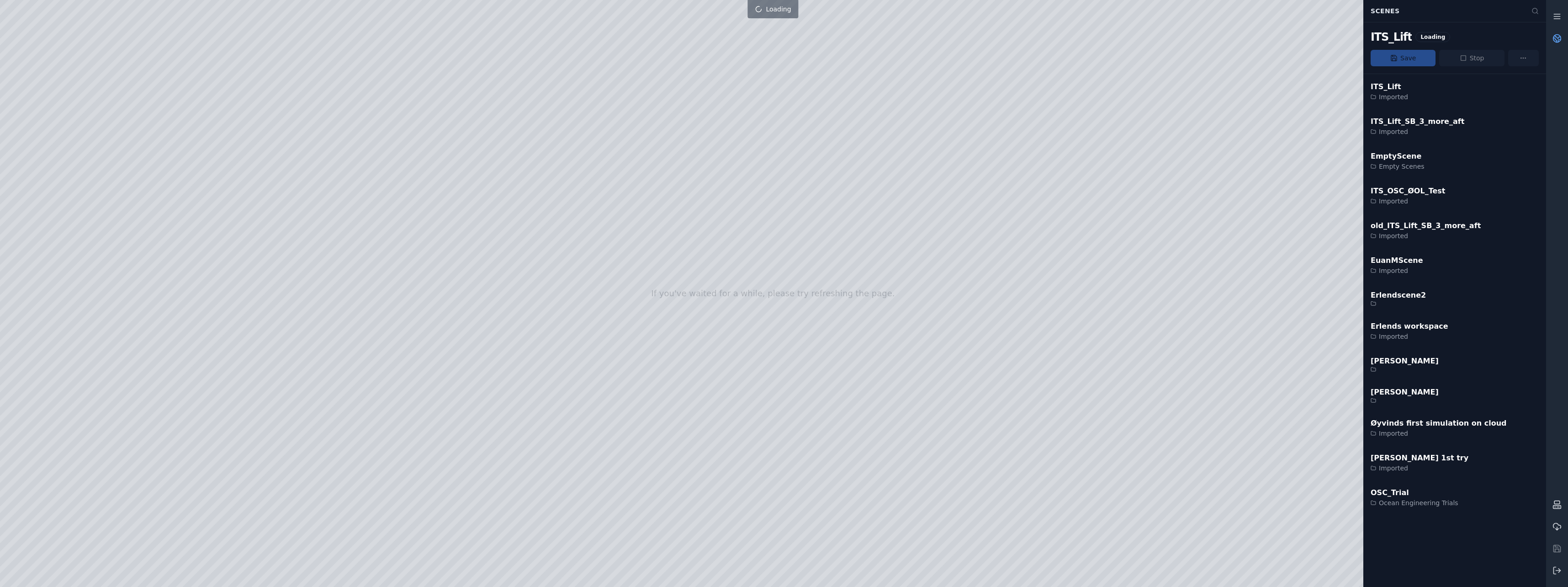
click at [1064, 250] on div at bounding box center [773, 294] width 1546 height 587
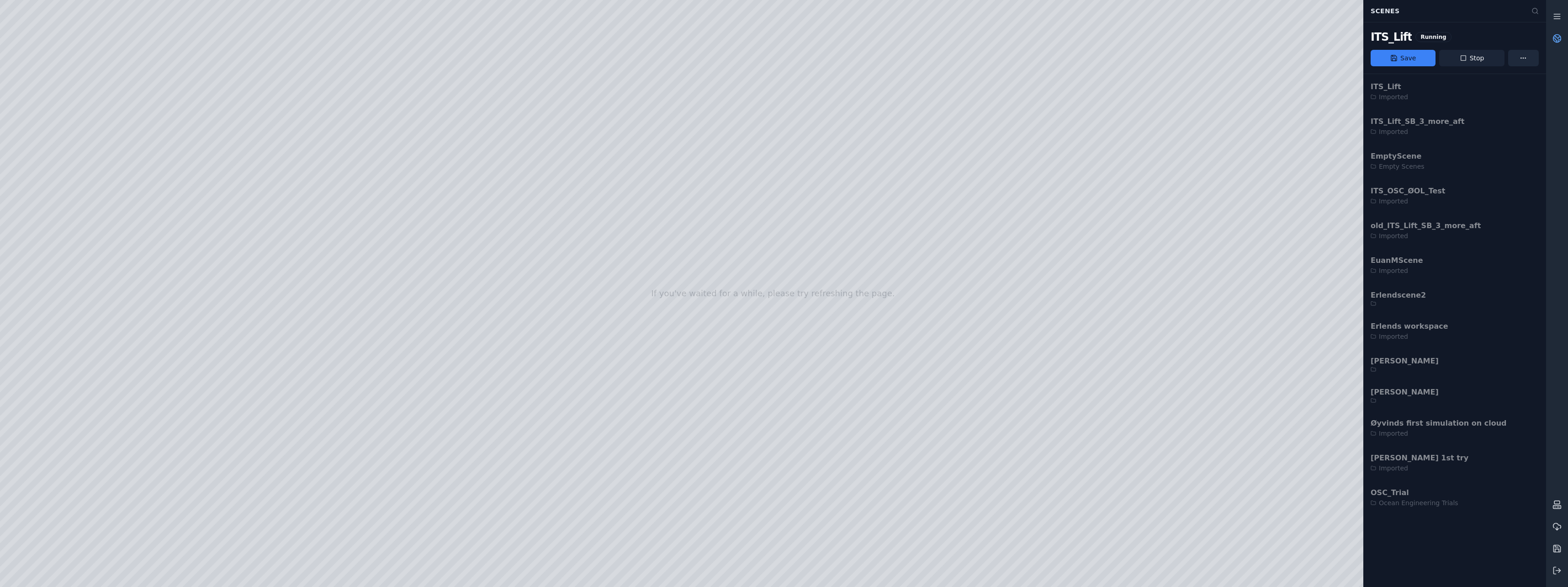
click at [1479, 57] on button "Stop" at bounding box center [1471, 58] width 65 height 16
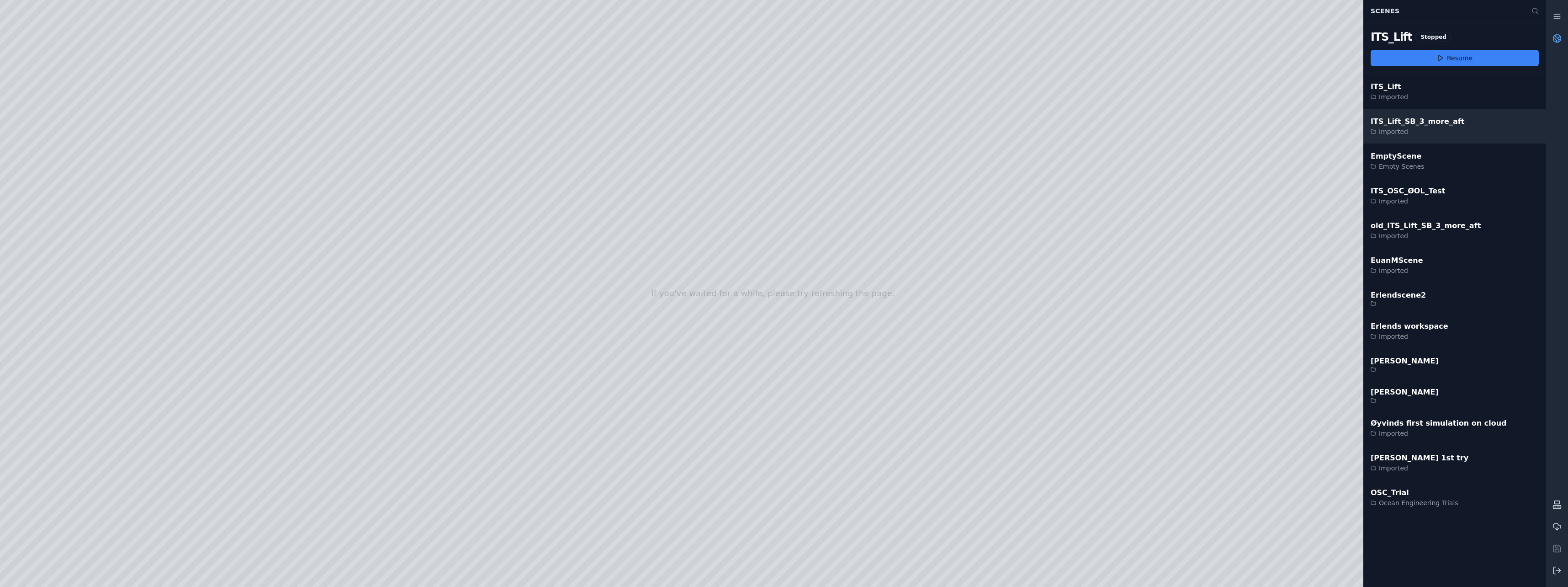
click at [1456, 127] on div "ITS_Lift_SB_3_more_aft Imported" at bounding box center [1454, 126] width 183 height 35
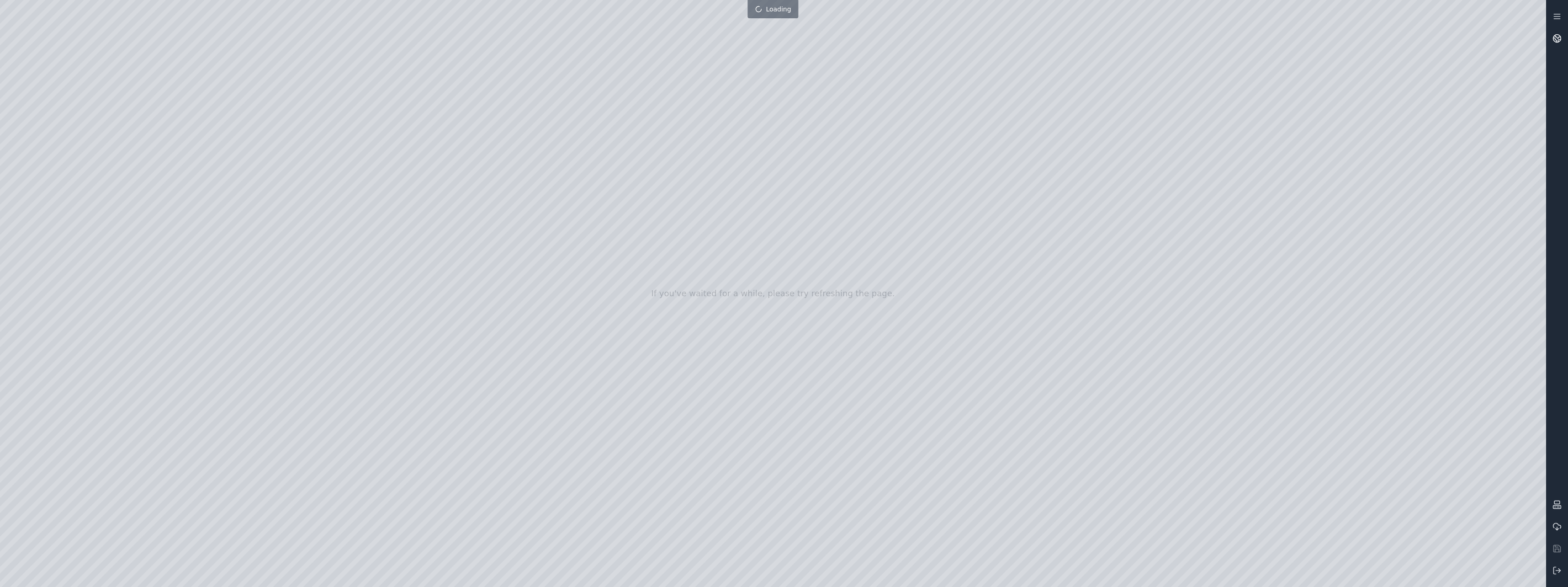
click at [1558, 42] on circle at bounding box center [1557, 39] width 8 height 8
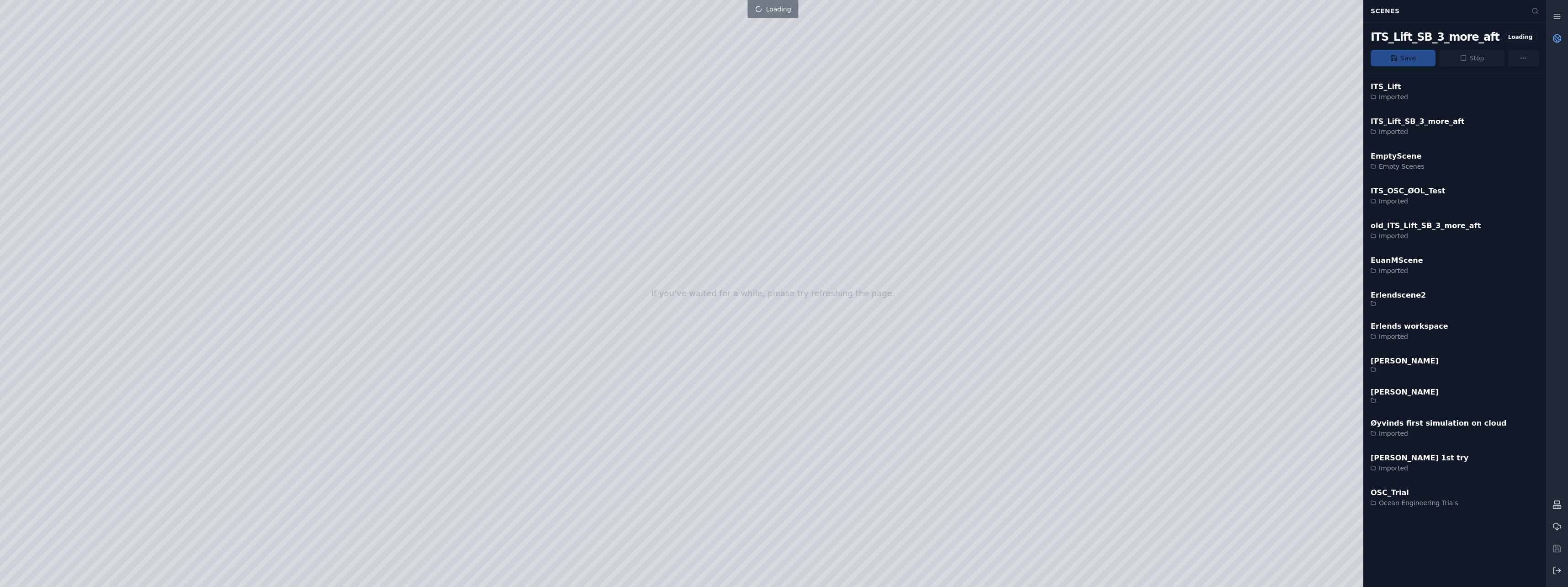
drag, startPoint x: 1554, startPoint y: 38, endPoint x: 1496, endPoint y: 62, distance: 62.8
click at [1554, 38] on icon at bounding box center [1556, 38] width 9 height 9
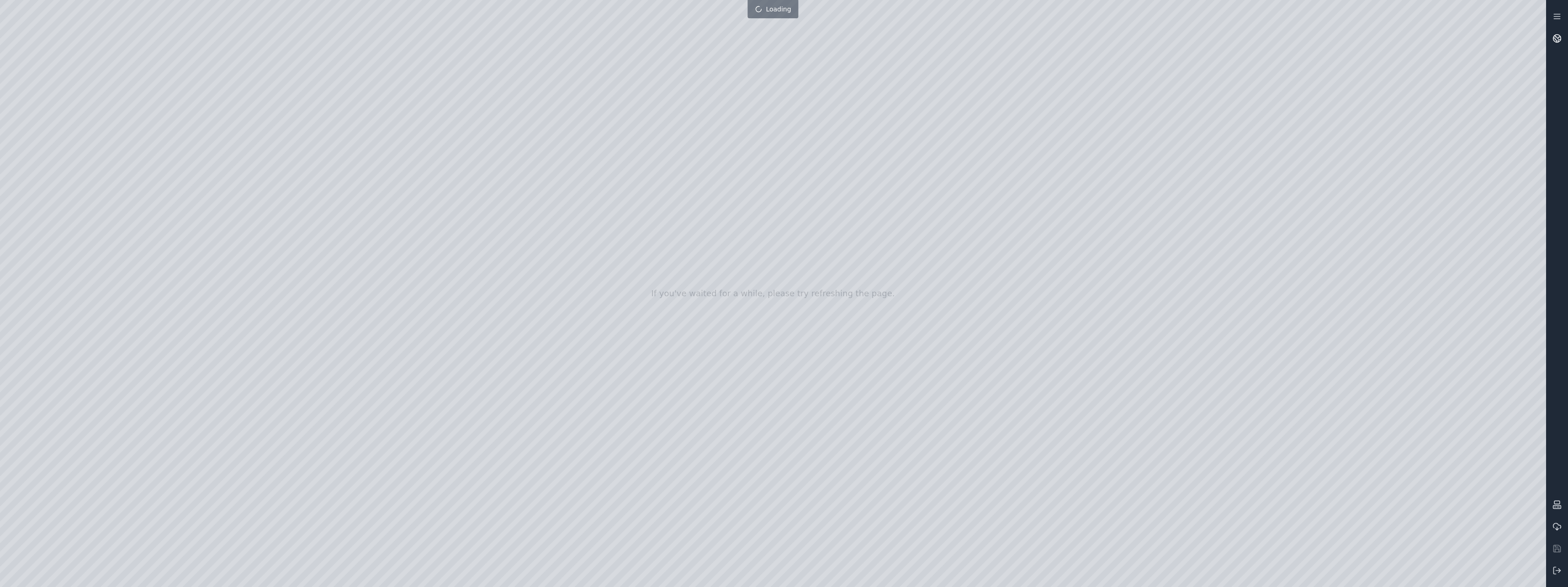
click at [1566, 39] on link at bounding box center [1557, 38] width 22 height 22
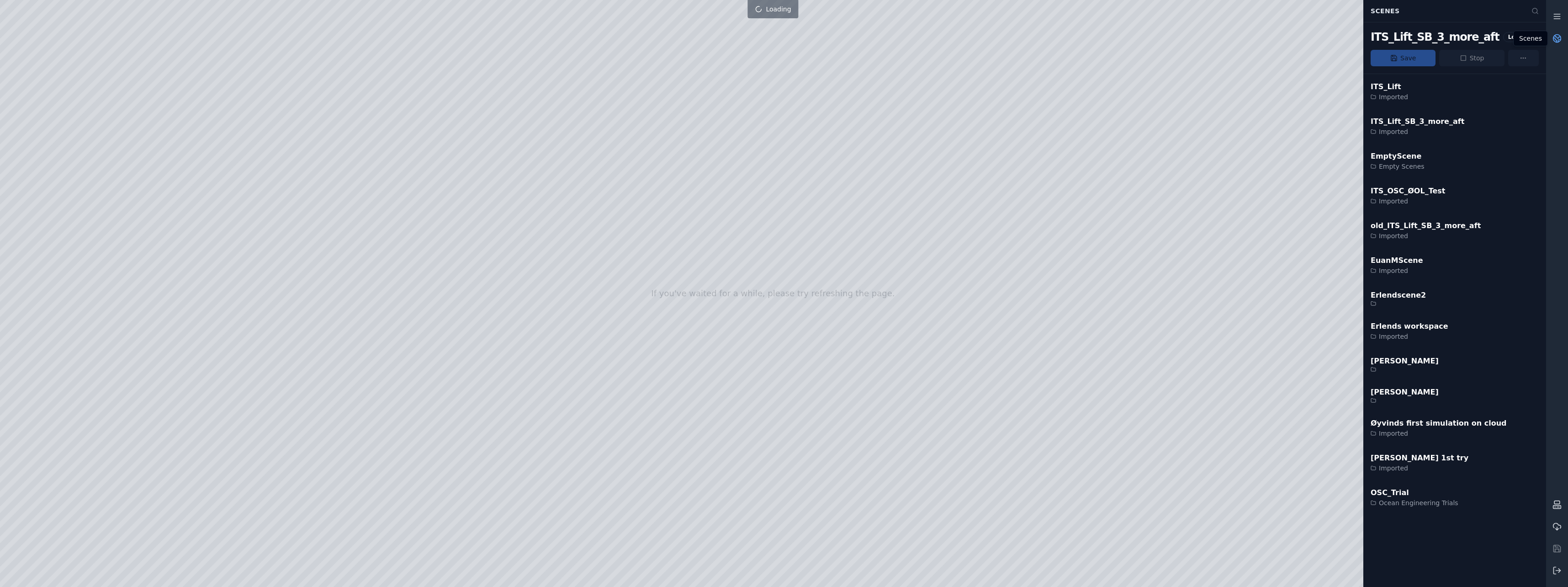
click at [1563, 37] on link at bounding box center [1557, 38] width 22 height 22
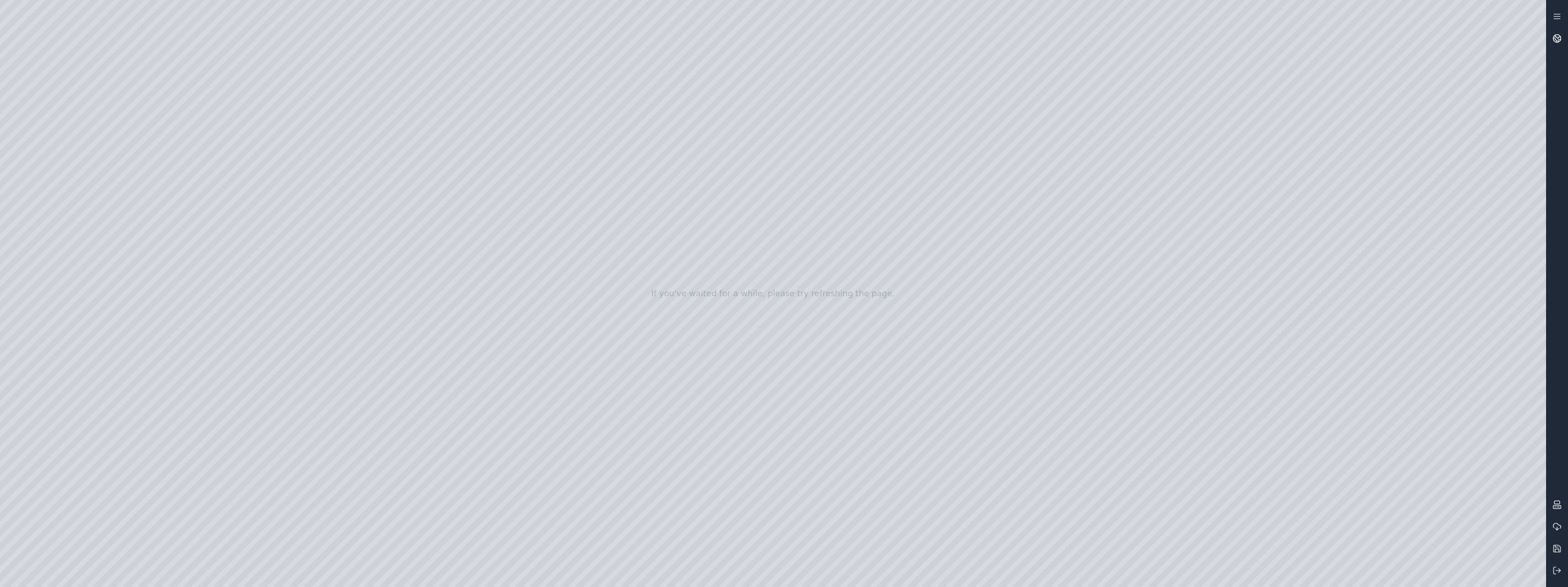
click at [1559, 38] on icon at bounding box center [1556, 38] width 9 height 9
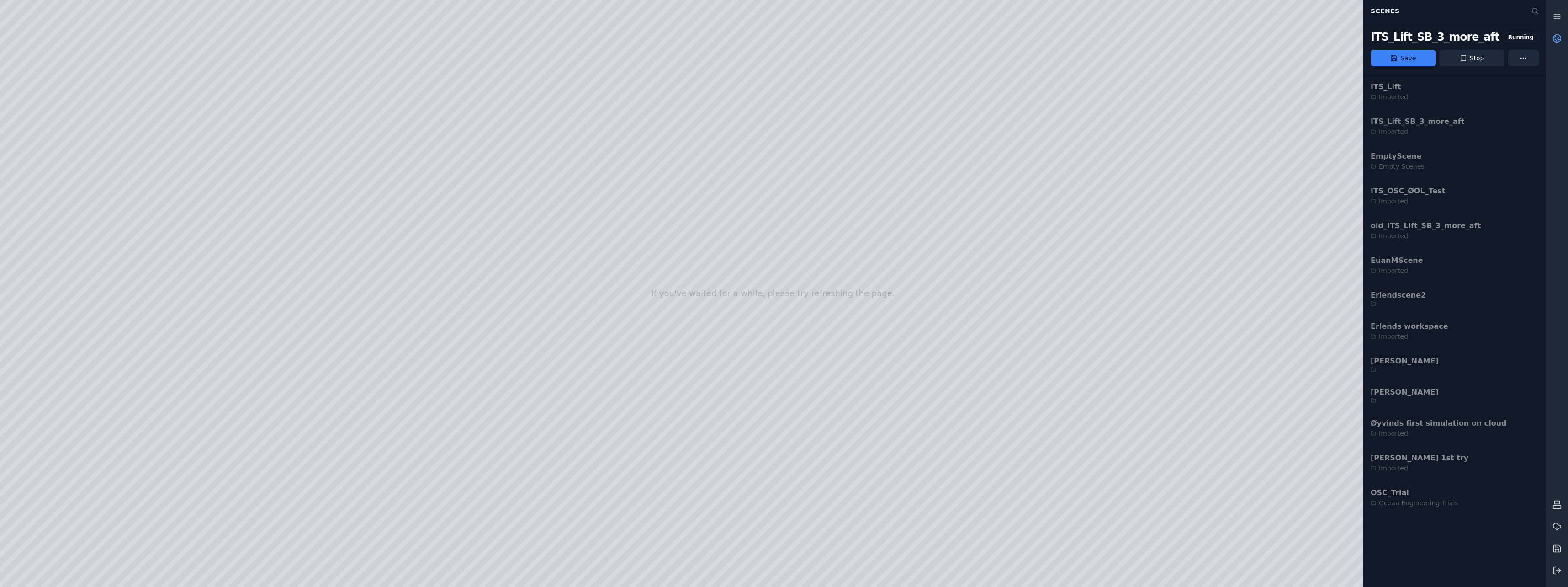
click at [1560, 32] on link at bounding box center [1557, 38] width 22 height 22
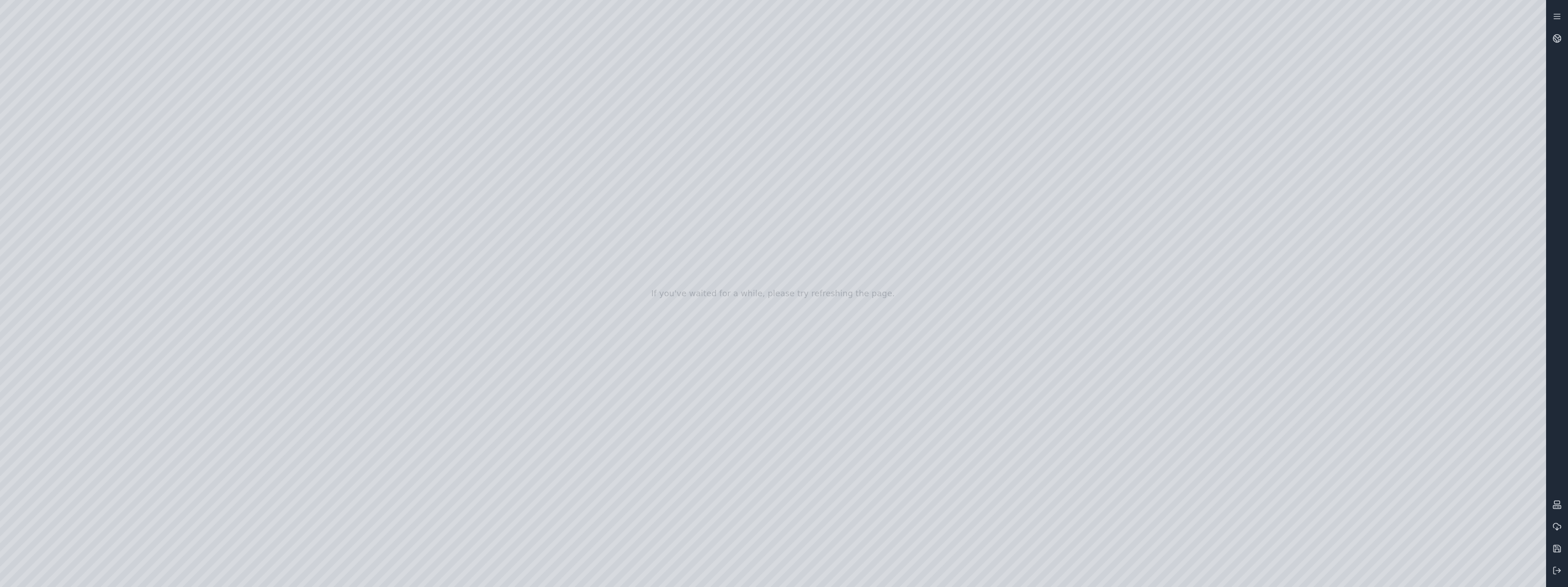
drag, startPoint x: 940, startPoint y: 430, endPoint x: 1001, endPoint y: 430, distance: 61.0
drag, startPoint x: 744, startPoint y: 491, endPoint x: 909, endPoint y: 491, distance: 165.0
drag, startPoint x: 753, startPoint y: 464, endPoint x: 791, endPoint y: 480, distance: 41.2
drag, startPoint x: 804, startPoint y: 451, endPoint x: 887, endPoint y: 439, distance: 83.9
click at [26, 219] on div at bounding box center [773, 294] width 1546 height 587
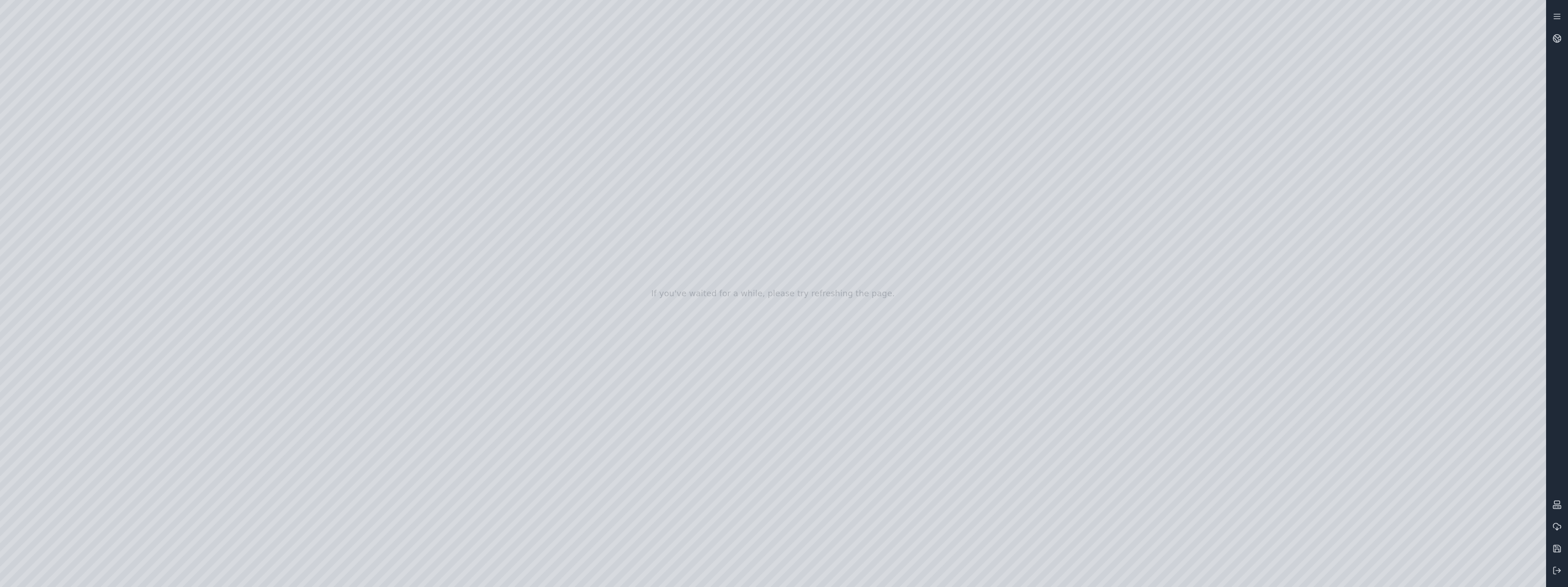
click at [37, 121] on div at bounding box center [773, 294] width 1546 height 587
click at [53, 235] on div at bounding box center [773, 294] width 1546 height 587
click at [54, 192] on div at bounding box center [773, 294] width 1546 height 587
click at [274, 38] on div at bounding box center [773, 294] width 1546 height 587
click at [175, 182] on div at bounding box center [773, 294] width 1546 height 587
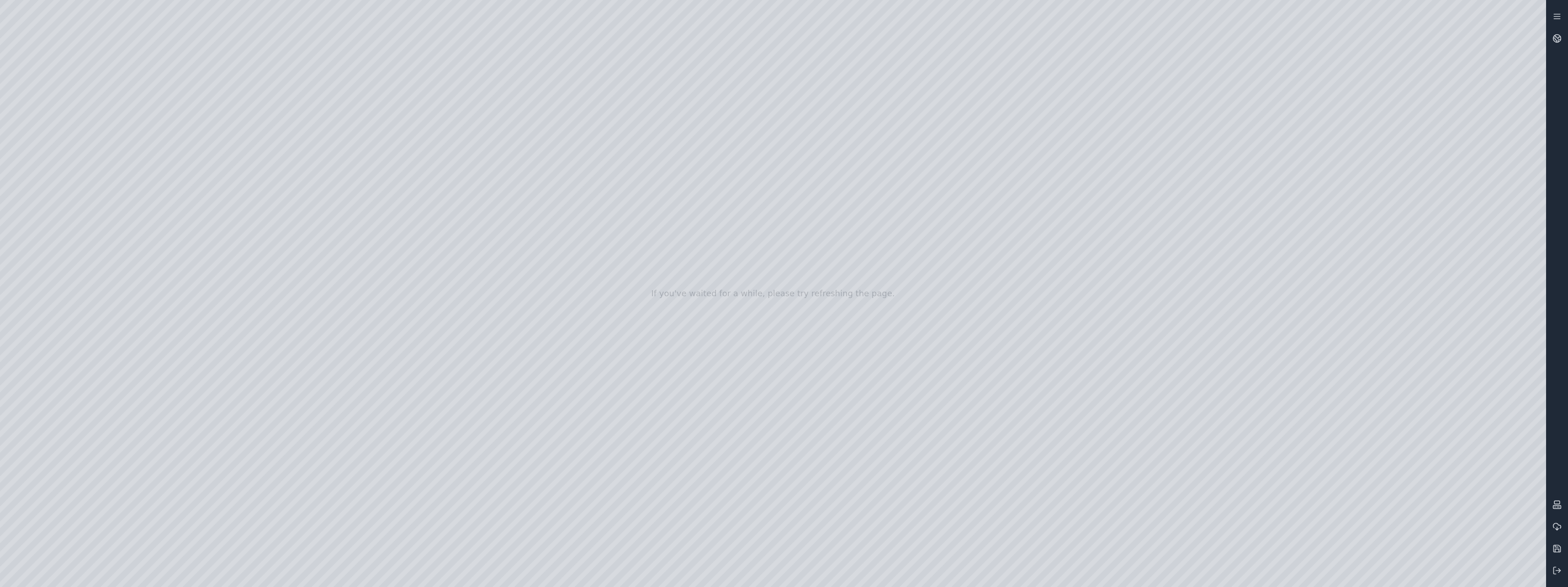
click at [1502, 355] on div at bounding box center [773, 294] width 1546 height 587
click at [1462, 412] on div at bounding box center [773, 294] width 1546 height 587
click at [545, 370] on div at bounding box center [773, 294] width 1546 height 587
drag, startPoint x: 56, startPoint y: 397, endPoint x: 66, endPoint y: 399, distance: 10.2
click at [56, 398] on div at bounding box center [773, 294] width 1546 height 587
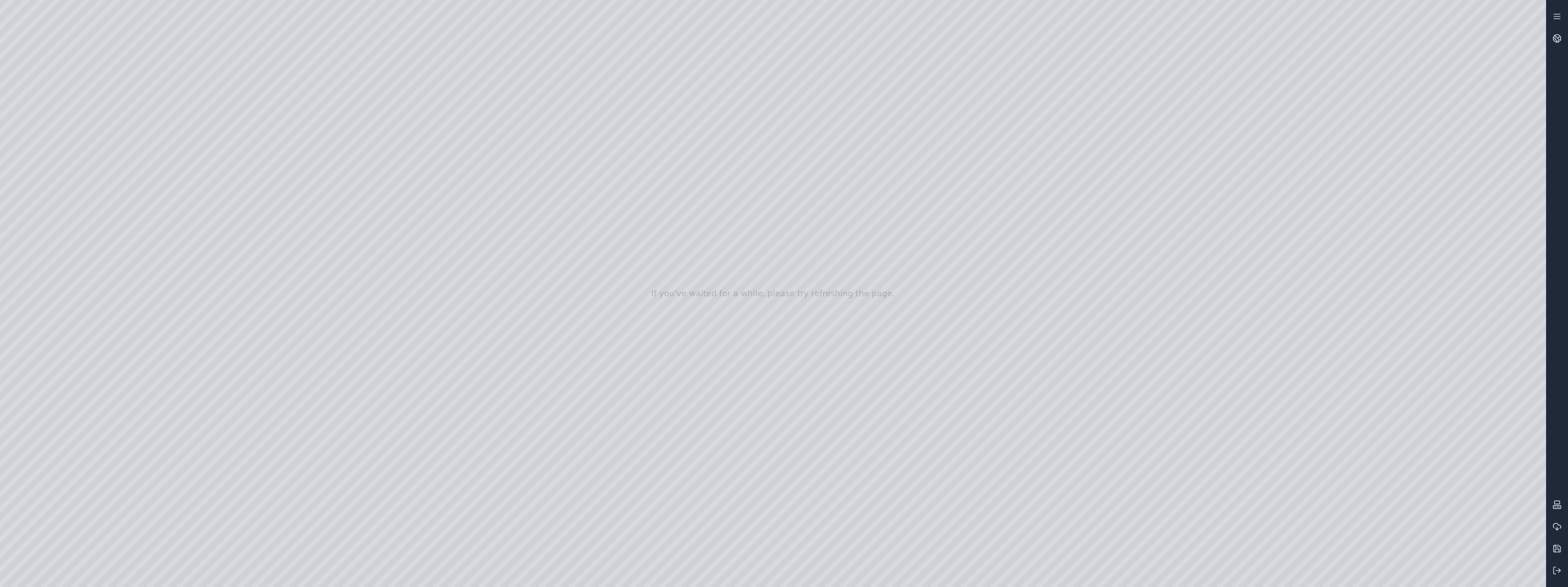
click at [55, 243] on div at bounding box center [773, 294] width 1546 height 587
click at [1435, 536] on div at bounding box center [773, 294] width 1546 height 587
click at [1525, 245] on div at bounding box center [773, 294] width 1546 height 587
click at [1528, 448] on div at bounding box center [773, 294] width 1546 height 587
click at [45, 146] on div at bounding box center [773, 294] width 1546 height 587
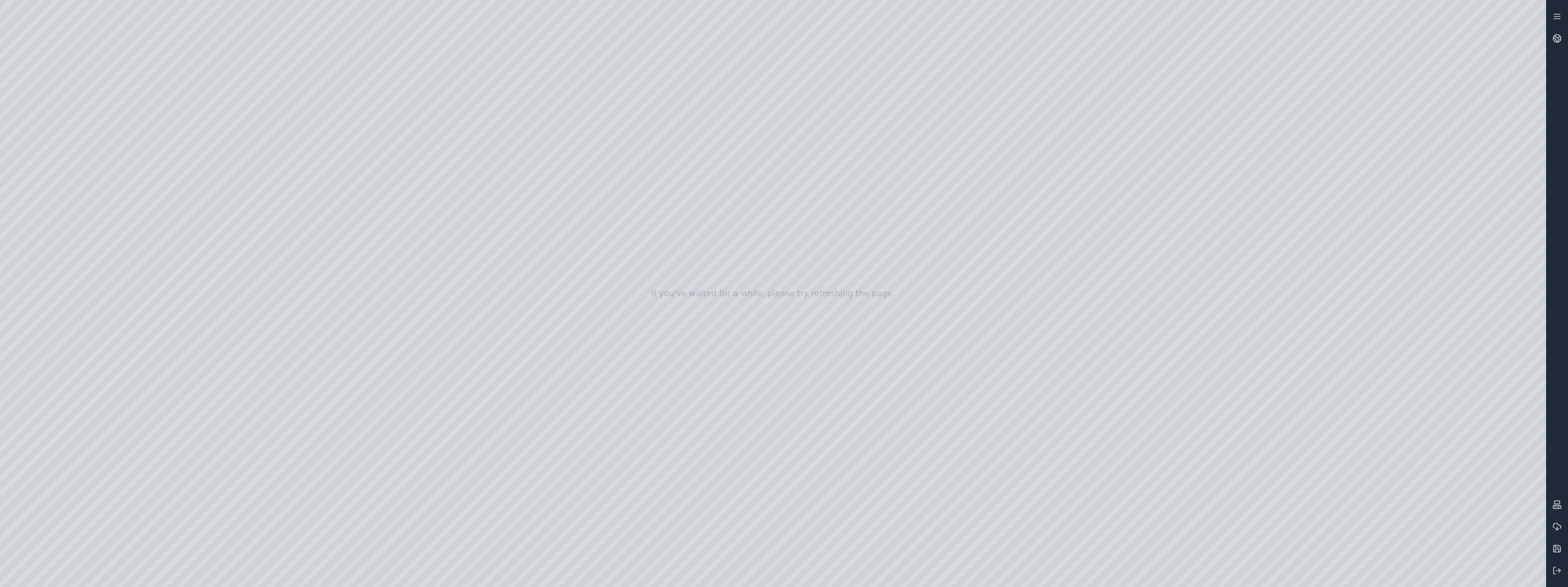
click at [52, 194] on div at bounding box center [773, 294] width 1546 height 587
click at [157, 182] on div at bounding box center [773, 294] width 1546 height 587
click at [1519, 84] on div at bounding box center [773, 294] width 1546 height 587
click at [1525, 278] on div at bounding box center [773, 294] width 1546 height 587
click at [1418, 340] on div at bounding box center [773, 294] width 1546 height 587
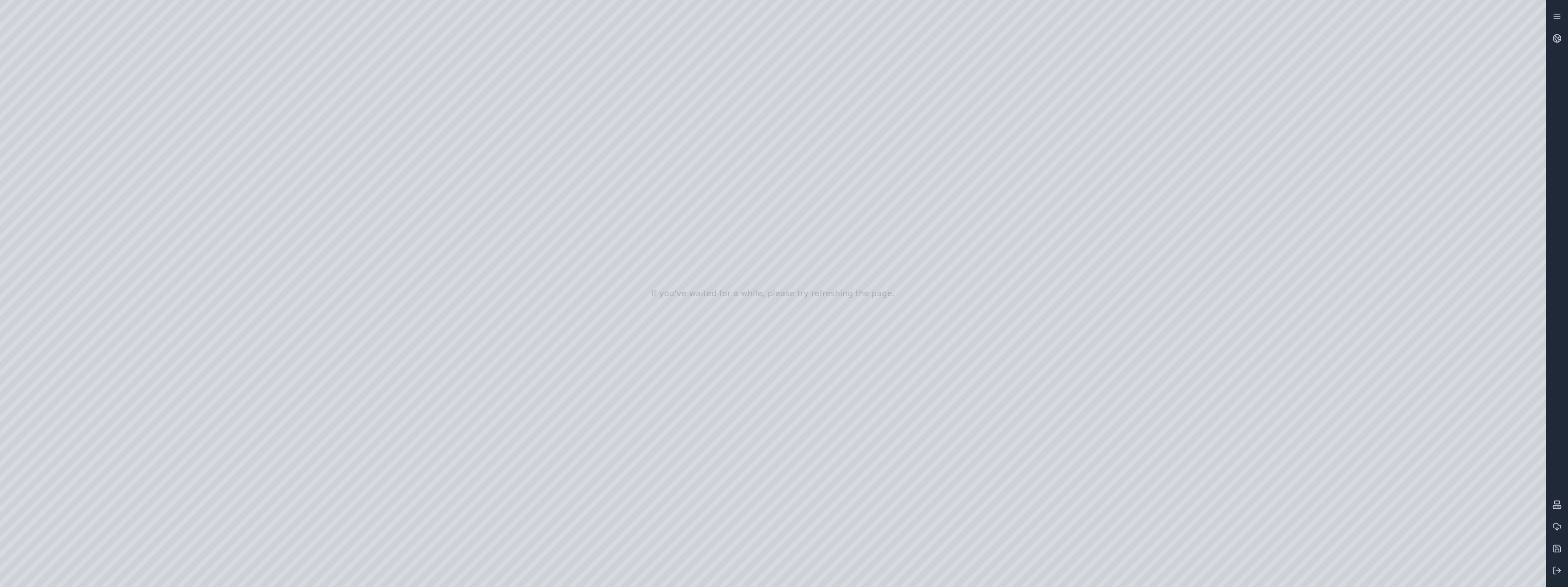
click at [1525, 10] on div at bounding box center [773, 294] width 1546 height 587
click at [1526, 107] on div at bounding box center [773, 294] width 1546 height 587
click at [1526, 433] on div at bounding box center [773, 294] width 1546 height 587
click at [1525, 113] on div at bounding box center [773, 294] width 1546 height 587
click at [60, 382] on div at bounding box center [773, 294] width 1546 height 587
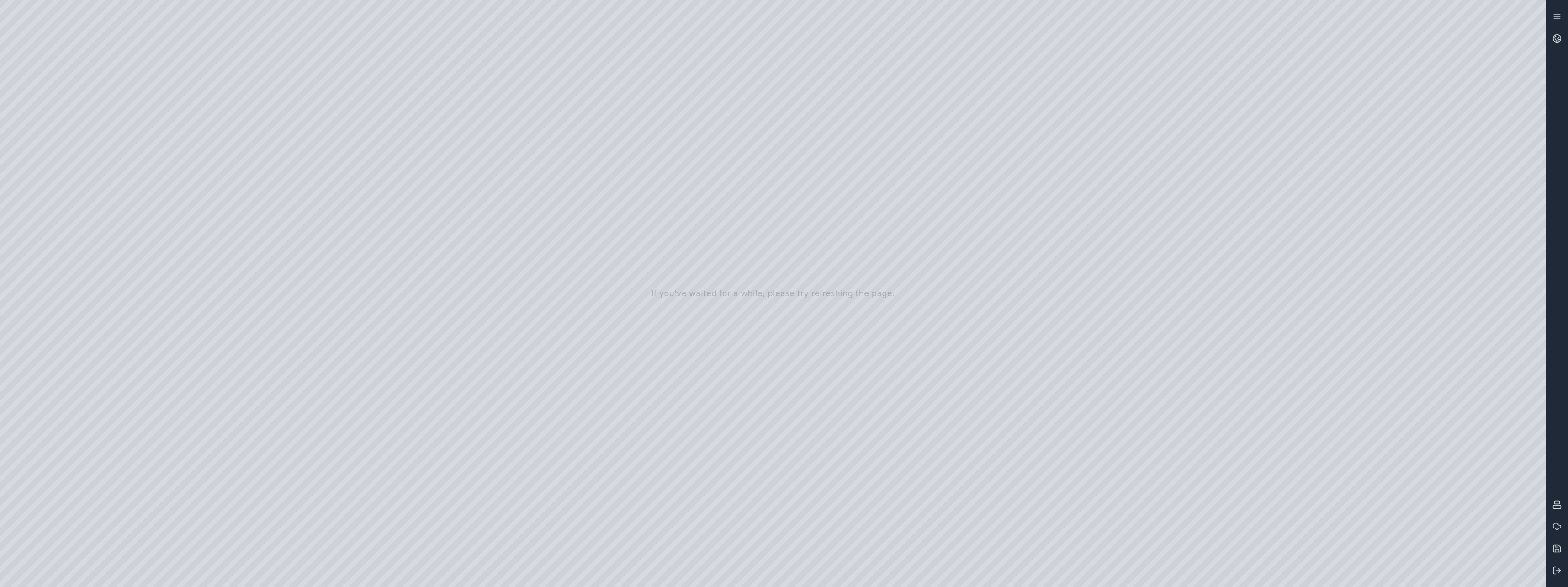
click at [52, 243] on div at bounding box center [773, 294] width 1546 height 587
click at [178, 188] on div at bounding box center [773, 294] width 1546 height 587
click at [101, 113] on div at bounding box center [773, 294] width 1546 height 587
click at [108, 116] on div at bounding box center [773, 294] width 1546 height 587
click at [1534, 574] on div at bounding box center [773, 294] width 1546 height 587
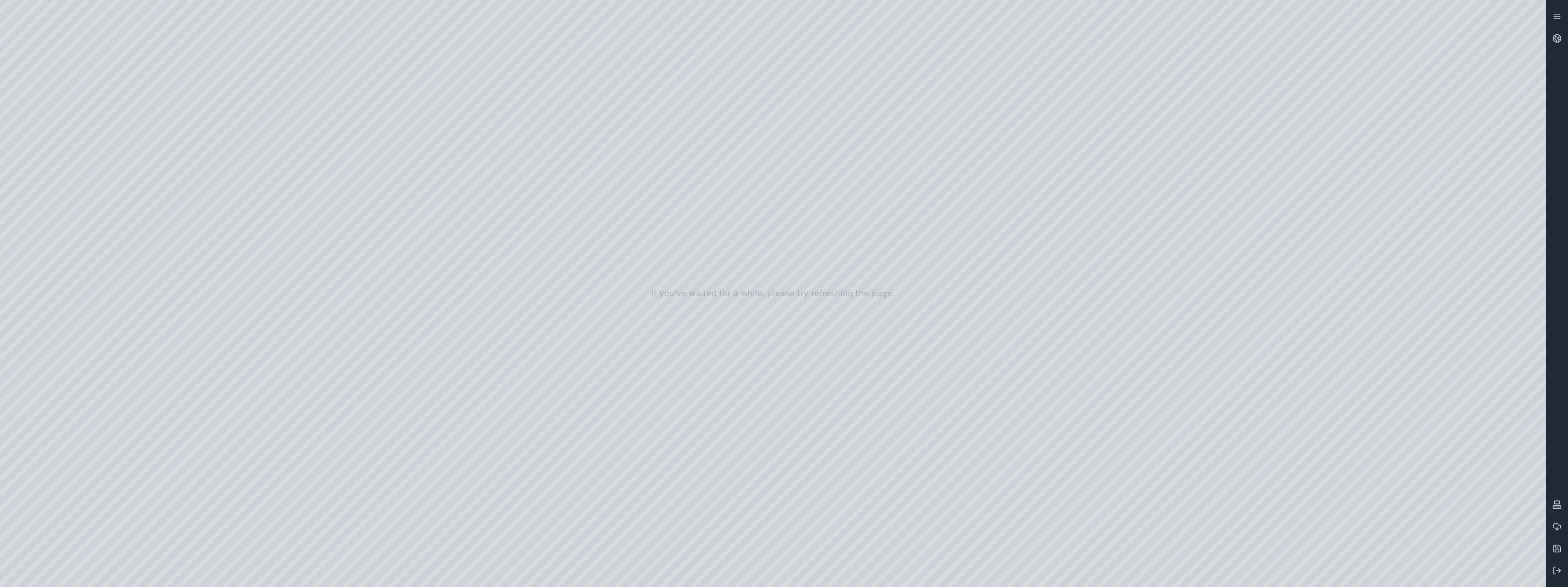
click at [1369, 577] on div at bounding box center [773, 294] width 1546 height 587
click at [1479, 464] on div at bounding box center [773, 294] width 1546 height 587
click at [1368, 467] on div at bounding box center [773, 294] width 1546 height 587
click at [1370, 466] on div at bounding box center [773, 294] width 1546 height 587
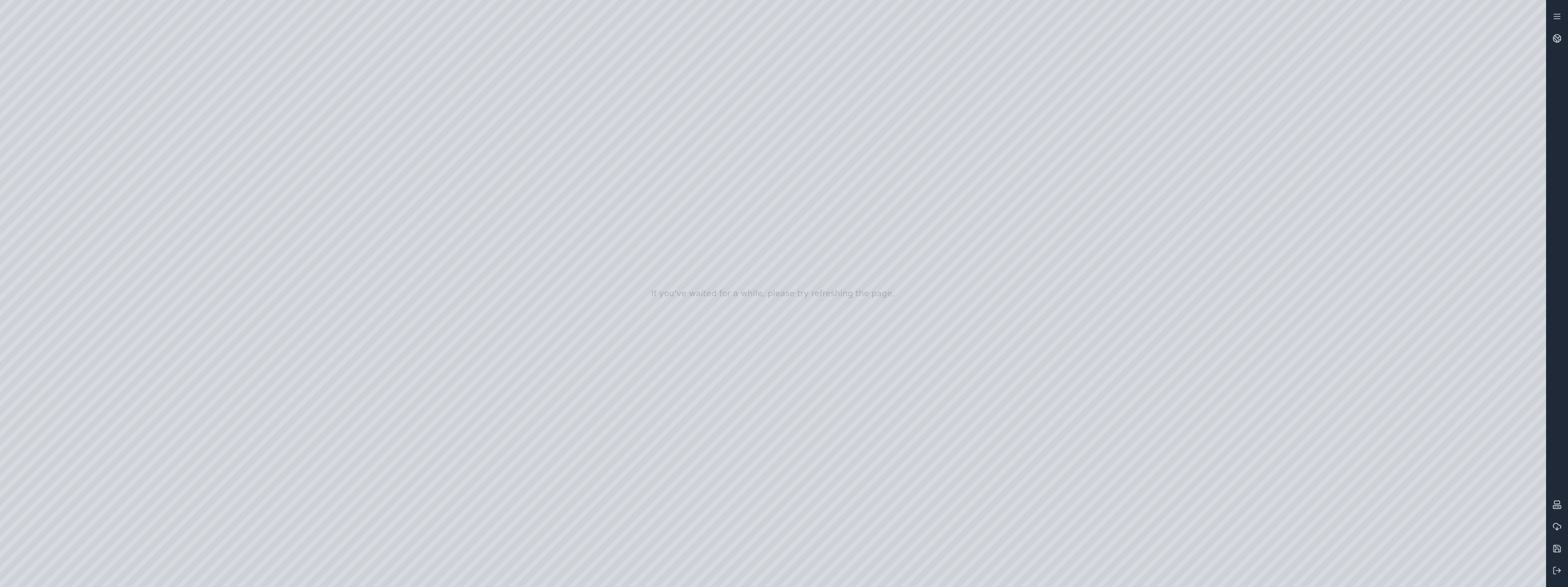
click at [1370, 466] on div at bounding box center [773, 294] width 1546 height 587
drag, startPoint x: 741, startPoint y: 475, endPoint x: 687, endPoint y: 466, distance: 54.7
drag, startPoint x: 720, startPoint y: 506, endPoint x: 723, endPoint y: 520, distance: 14.3
click at [1228, 572] on div at bounding box center [773, 294] width 1546 height 587
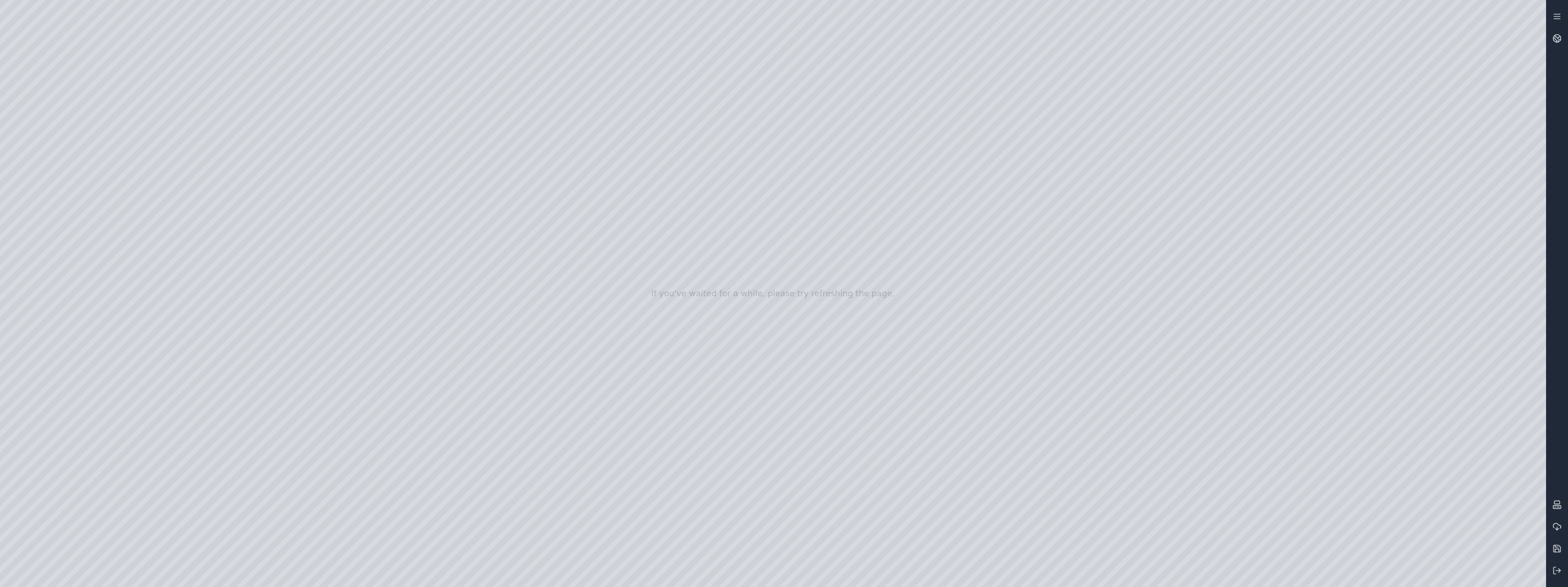
click at [1084, 577] on div at bounding box center [773, 294] width 1546 height 587
click at [1082, 536] on div at bounding box center [773, 294] width 1546 height 587
drag, startPoint x: 768, startPoint y: 416, endPoint x: 797, endPoint y: 421, distance: 29.4
drag, startPoint x: 578, startPoint y: 416, endPoint x: 640, endPoint y: 421, distance: 62.2
click at [1080, 580] on div at bounding box center [773, 294] width 1546 height 587
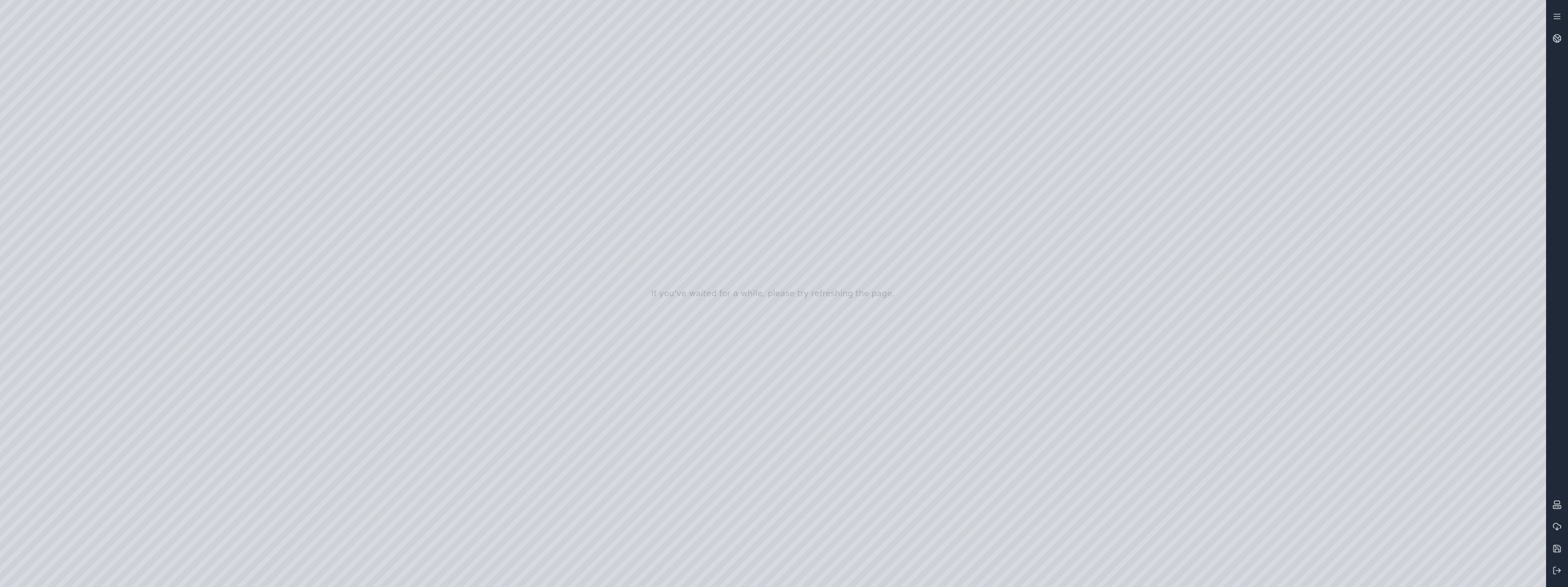
click at [1085, 551] on div at bounding box center [773, 294] width 1546 height 587
drag, startPoint x: 755, startPoint y: 363, endPoint x: 692, endPoint y: 381, distance: 65.5
drag, startPoint x: 929, startPoint y: 310, endPoint x: 751, endPoint y: 360, distance: 184.9
drag, startPoint x: 743, startPoint y: 364, endPoint x: 856, endPoint y: 342, distance: 115.1
drag, startPoint x: 658, startPoint y: 373, endPoint x: 765, endPoint y: 342, distance: 111.4
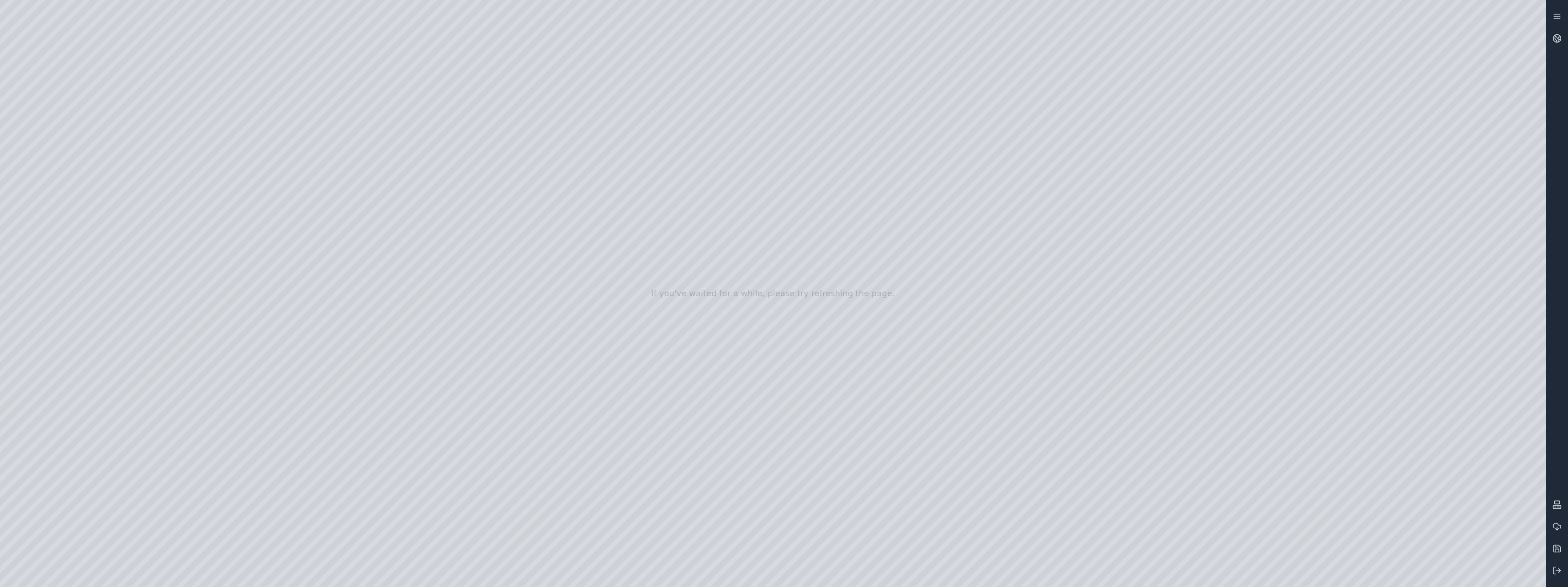
drag, startPoint x: 826, startPoint y: 374, endPoint x: 804, endPoint y: 371, distance: 22.2
drag, startPoint x: 815, startPoint y: 369, endPoint x: 708, endPoint y: 372, distance: 107.0
drag, startPoint x: 820, startPoint y: 379, endPoint x: 678, endPoint y: 381, distance: 142.0
drag, startPoint x: 782, startPoint y: 374, endPoint x: 817, endPoint y: 456, distance: 89.2
drag, startPoint x: 756, startPoint y: 454, endPoint x: 778, endPoint y: 538, distance: 86.8
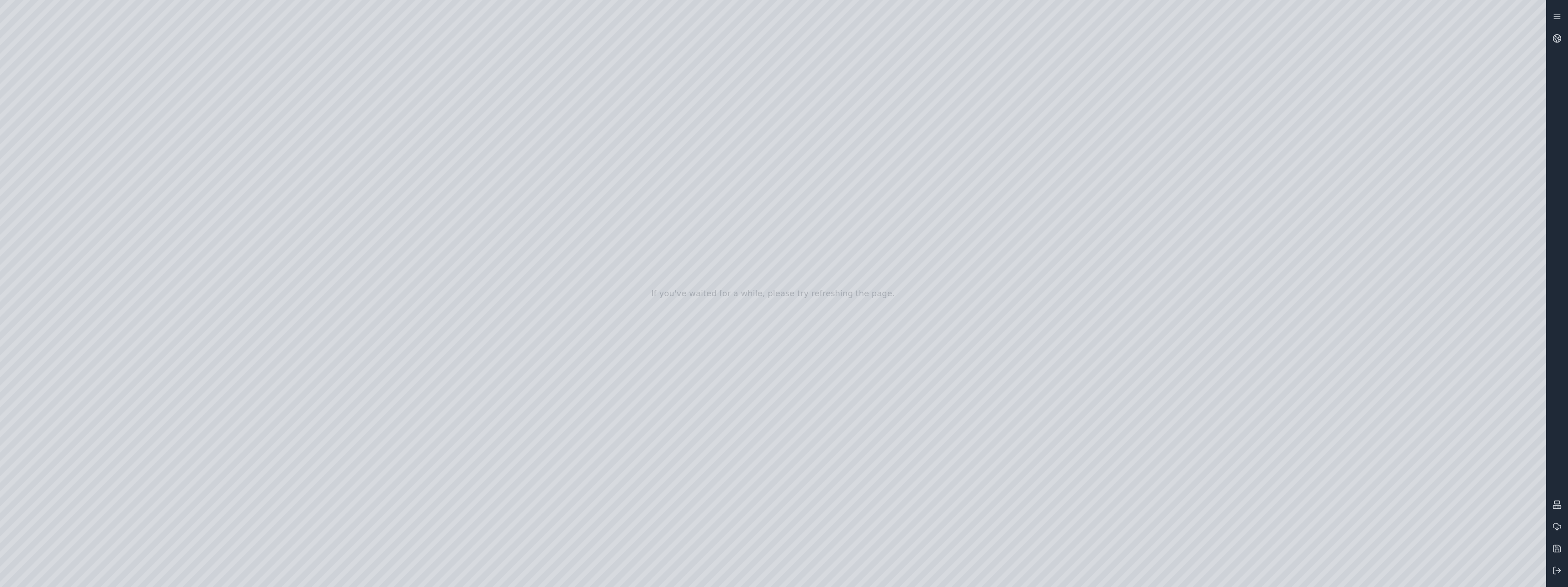
drag, startPoint x: 813, startPoint y: 426, endPoint x: 836, endPoint y: 400, distance: 34.7
click at [52, 151] on div at bounding box center [773, 294] width 1546 height 587
click at [55, 192] on div at bounding box center [773, 294] width 1546 height 587
click at [187, 41] on div at bounding box center [773, 294] width 1546 height 587
click at [180, 145] on div at bounding box center [773, 294] width 1546 height 587
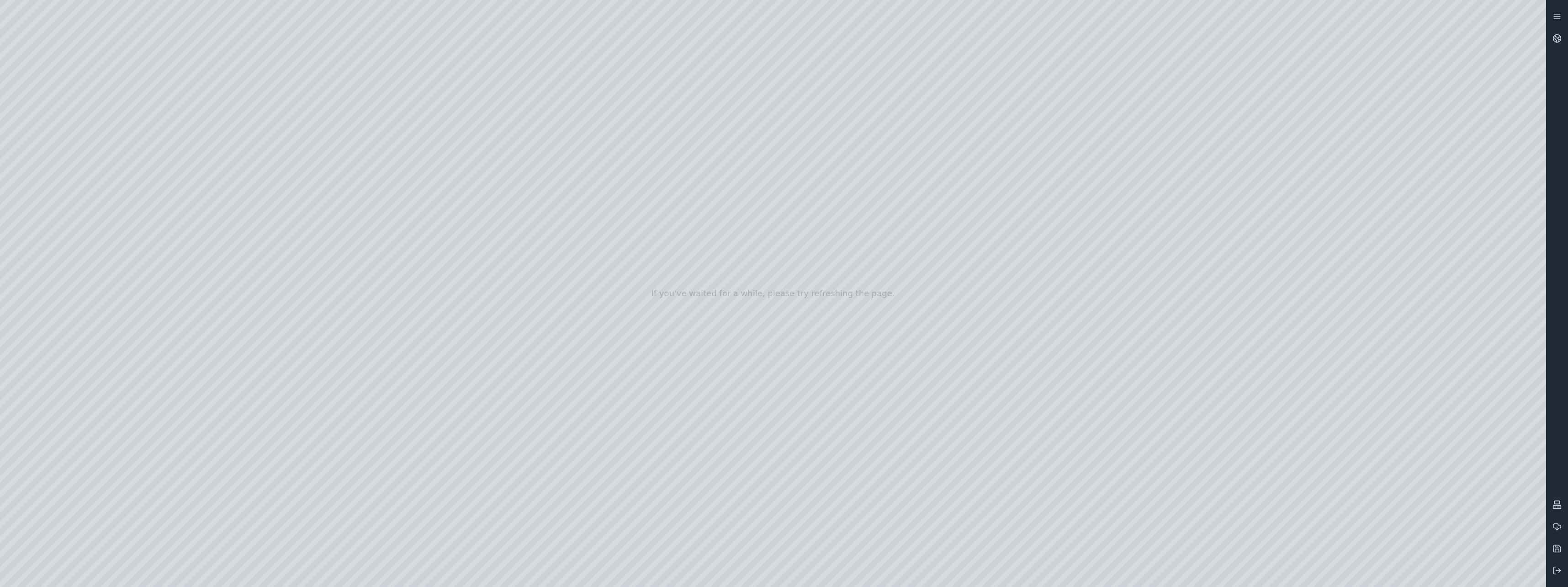
click at [1518, 576] on div at bounding box center [773, 294] width 1546 height 587
click at [1472, 418] on div at bounding box center [773, 294] width 1546 height 587
click at [1514, 373] on div at bounding box center [773, 294] width 1546 height 587
click at [1415, 252] on div at bounding box center [773, 294] width 1546 height 587
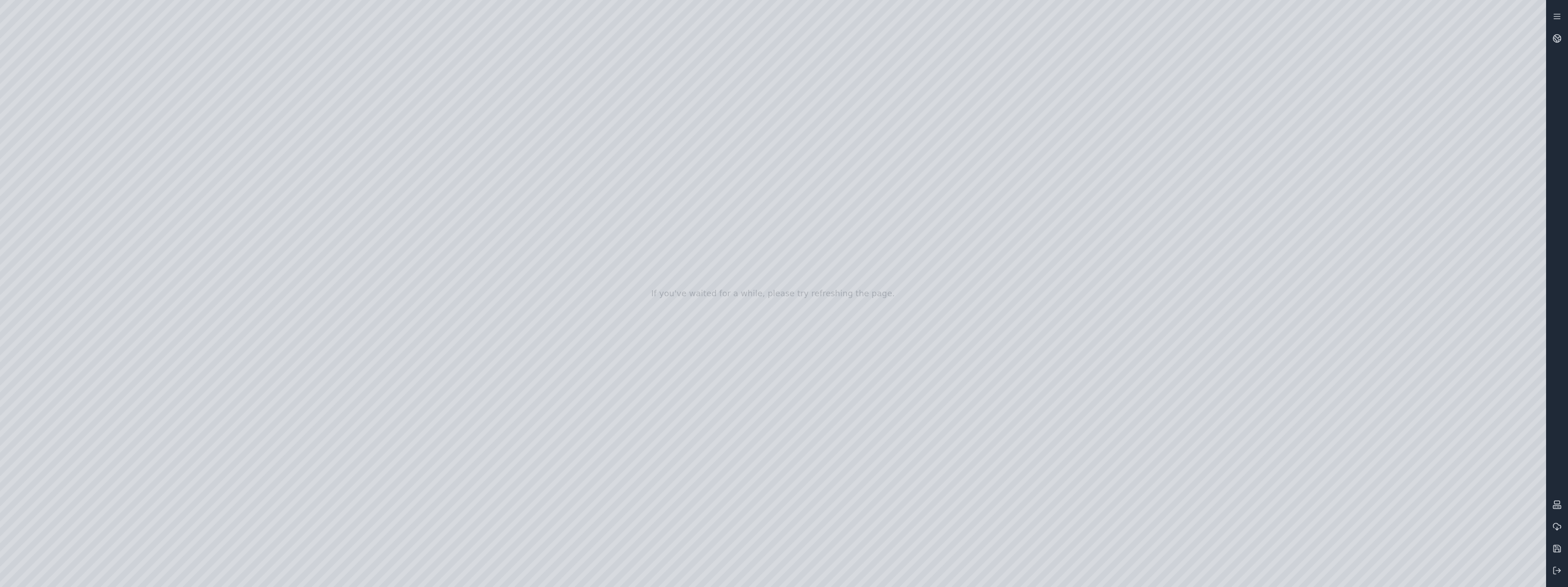
click at [189, 38] on div at bounding box center [773, 294] width 1546 height 587
click at [192, 146] on div at bounding box center [773, 294] width 1546 height 587
click at [1503, 296] on div at bounding box center [773, 294] width 1546 height 587
click at [1508, 296] on div at bounding box center [773, 294] width 1546 height 587
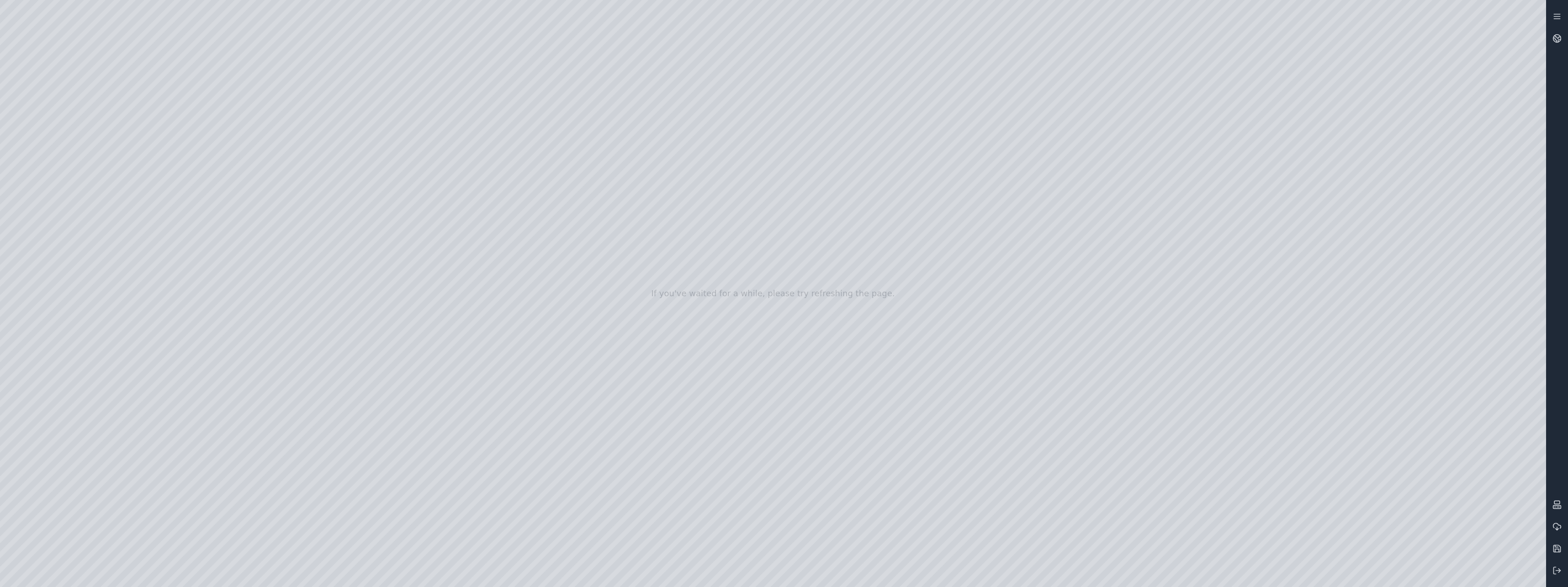
click at [1421, 269] on div at bounding box center [773, 294] width 1546 height 587
drag, startPoint x: 648, startPoint y: 382, endPoint x: 883, endPoint y: 567, distance: 299.1
drag, startPoint x: 676, startPoint y: 455, endPoint x: 787, endPoint y: 369, distance: 140.4
click at [1405, 340] on div at bounding box center [773, 294] width 1546 height 587
click at [657, 424] on div at bounding box center [773, 294] width 1546 height 587
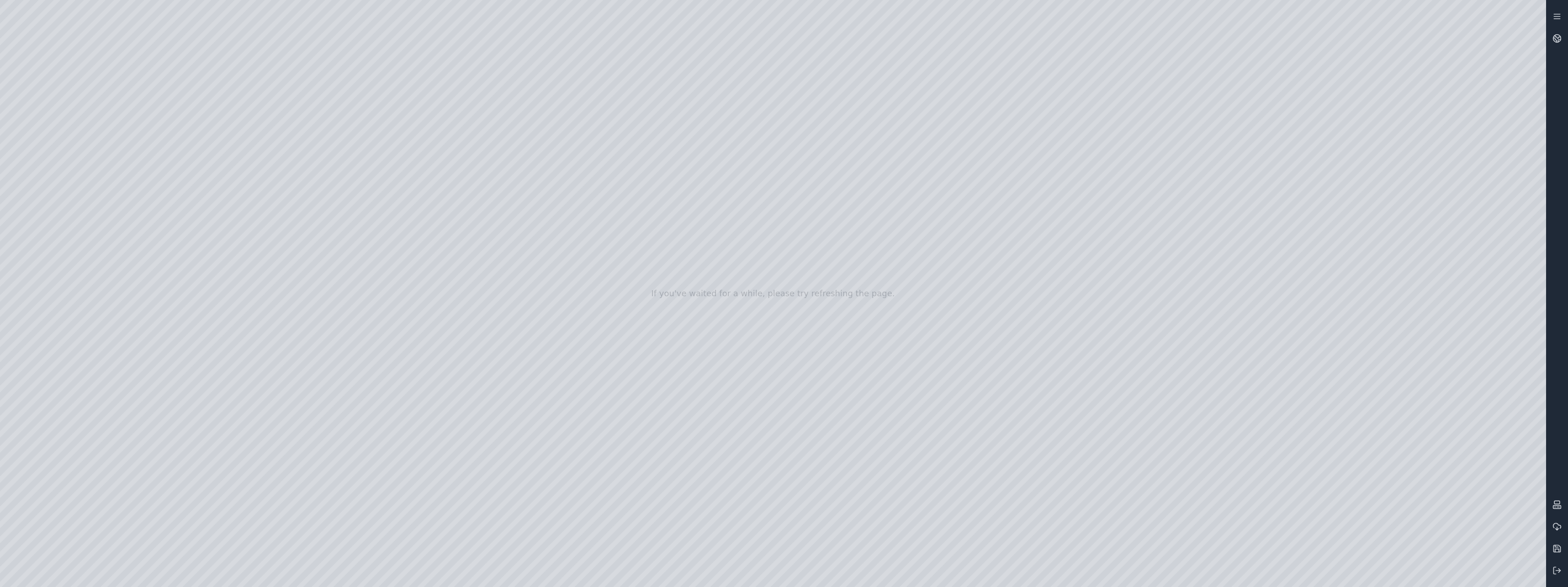
drag, startPoint x: 693, startPoint y: 411, endPoint x: 620, endPoint y: 412, distance: 73.0
drag, startPoint x: 598, startPoint y: 441, endPoint x: 770, endPoint y: 408, distance: 175.1
click at [49, 394] on div at bounding box center [773, 294] width 1546 height 587
click at [43, 242] on div at bounding box center [773, 294] width 1546 height 587
click at [181, 192] on div at bounding box center [773, 294] width 1546 height 587
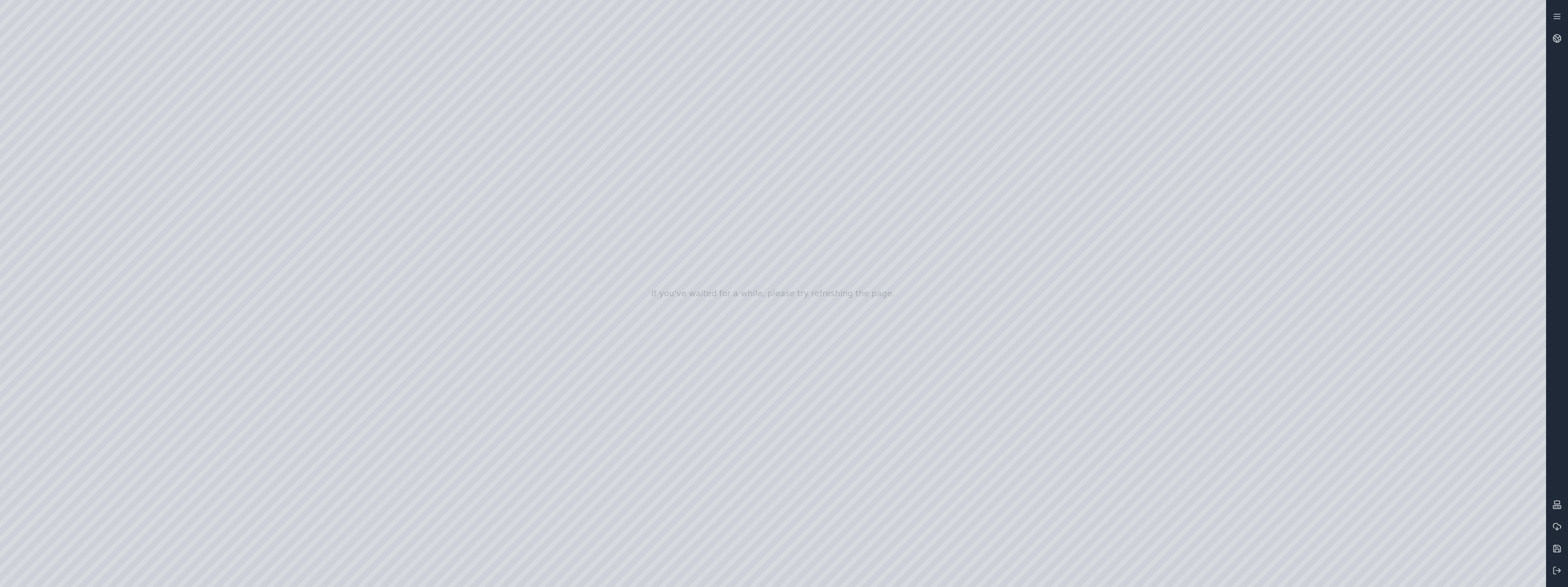
click at [178, 192] on div at bounding box center [773, 294] width 1546 height 587
drag, startPoint x: 680, startPoint y: 502, endPoint x: 636, endPoint y: 505, distance: 44.1
click at [565, 397] on div at bounding box center [773, 294] width 1546 height 587
drag, startPoint x: 823, startPoint y: 420, endPoint x: 735, endPoint y: 440, distance: 90.2
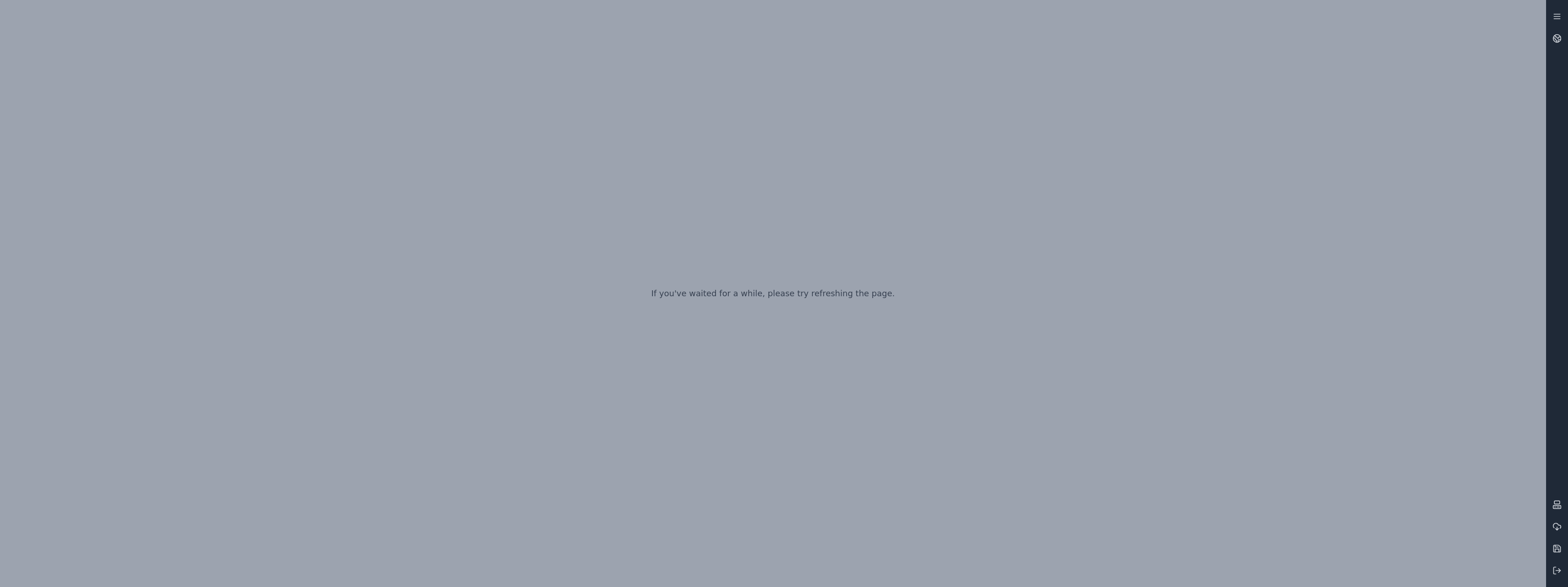
click at [974, 286] on div "If you've waited for a while, please try refreshing the page." at bounding box center [773, 294] width 1546 height 587
click at [1551, 572] on button at bounding box center [1557, 570] width 22 height 22
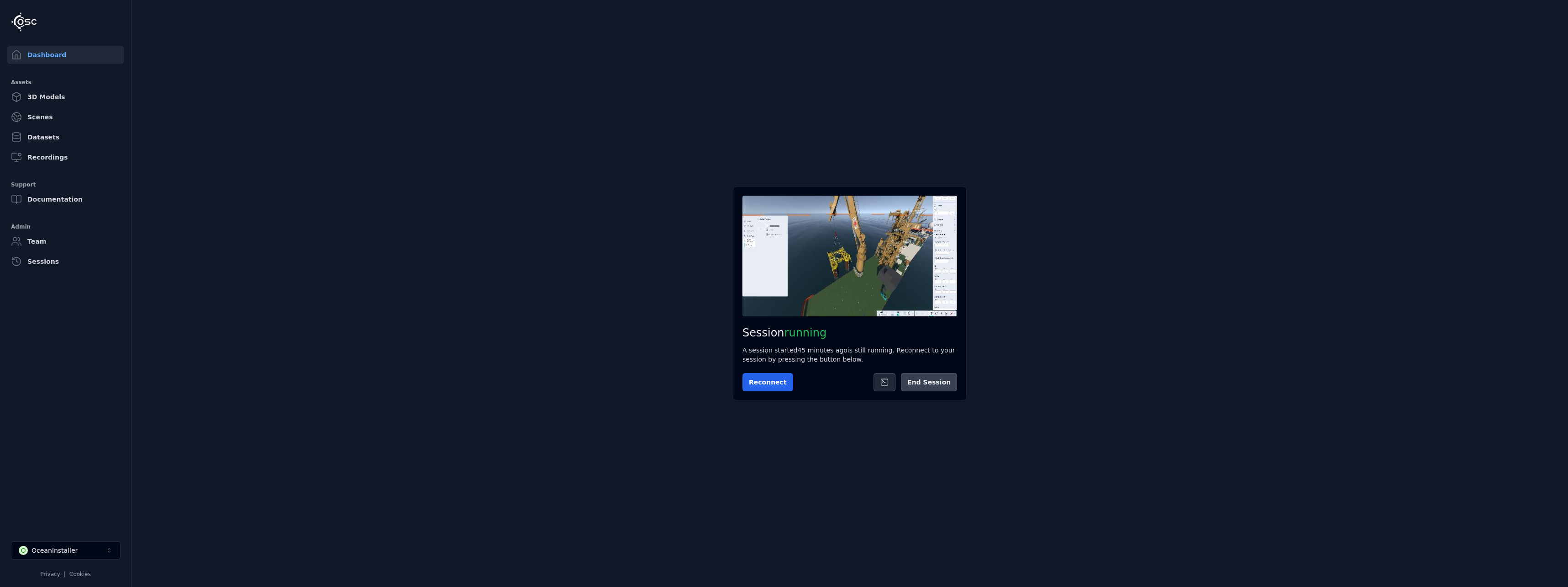
click at [930, 378] on button "End Session" at bounding box center [929, 381] width 56 height 18
